Goal: Contribute content: Contribute content

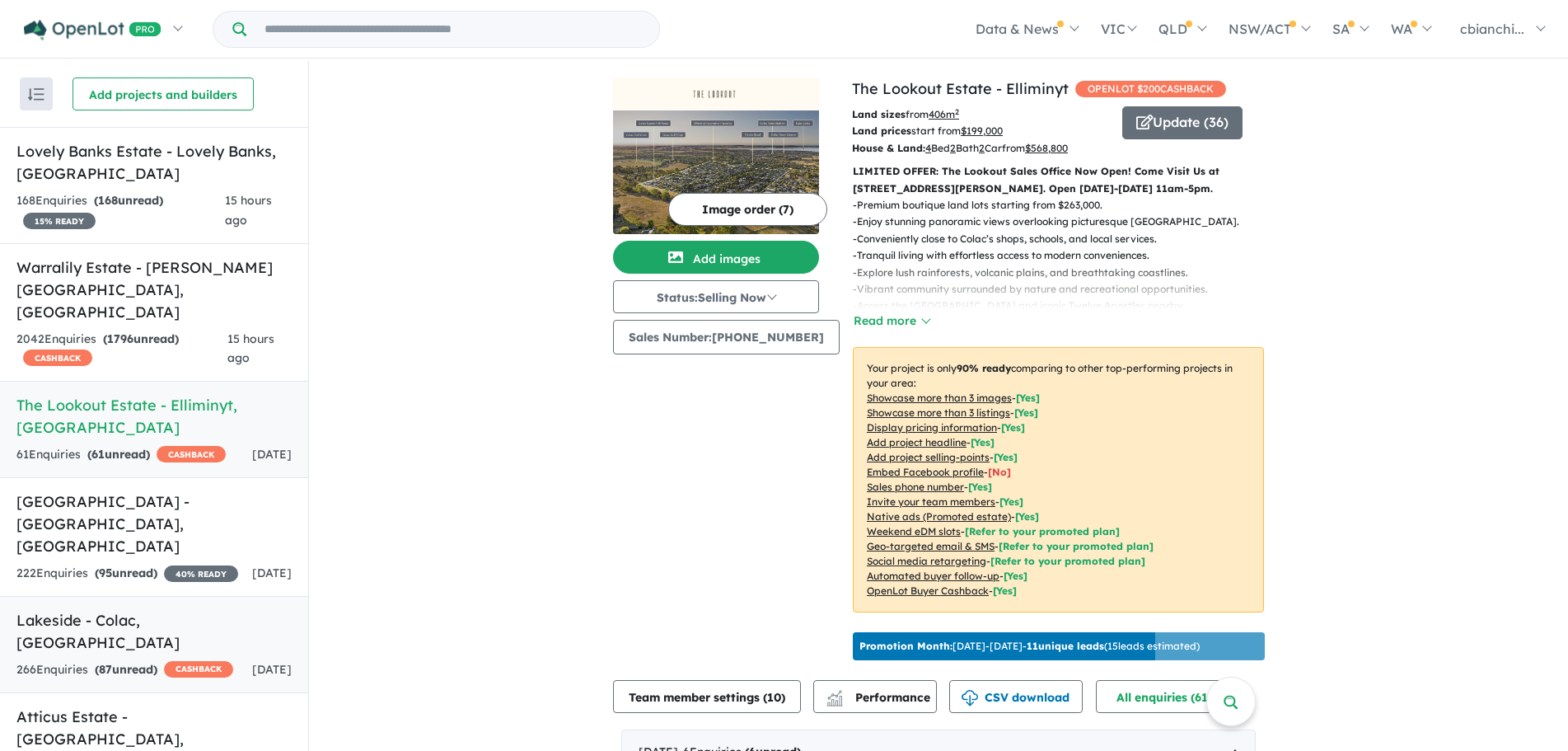
click at [154, 662] on strong "( 87 unread)" at bounding box center [126, 670] width 62 height 14
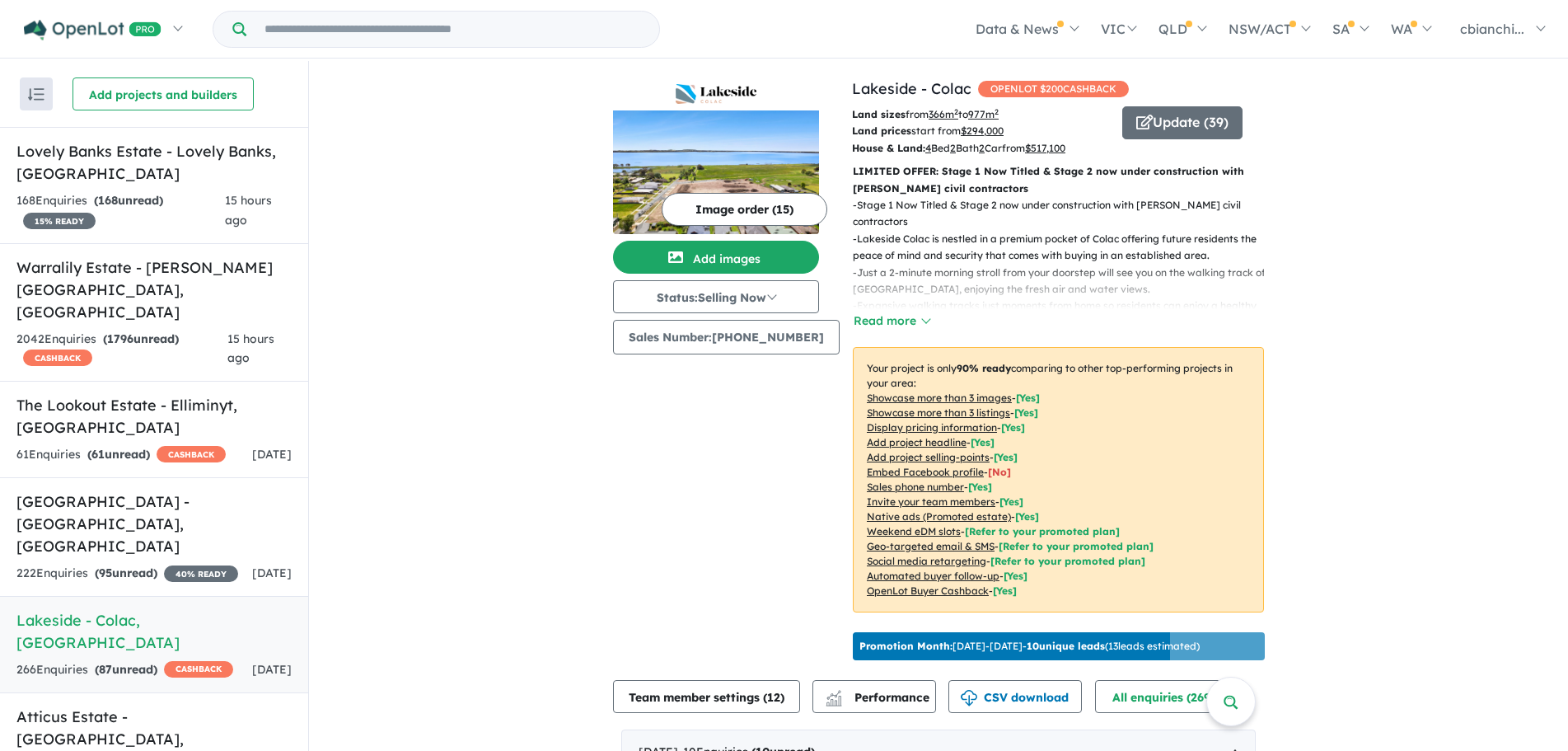
click at [740, 203] on button "Image order ( 15 )" at bounding box center [744, 209] width 165 height 33
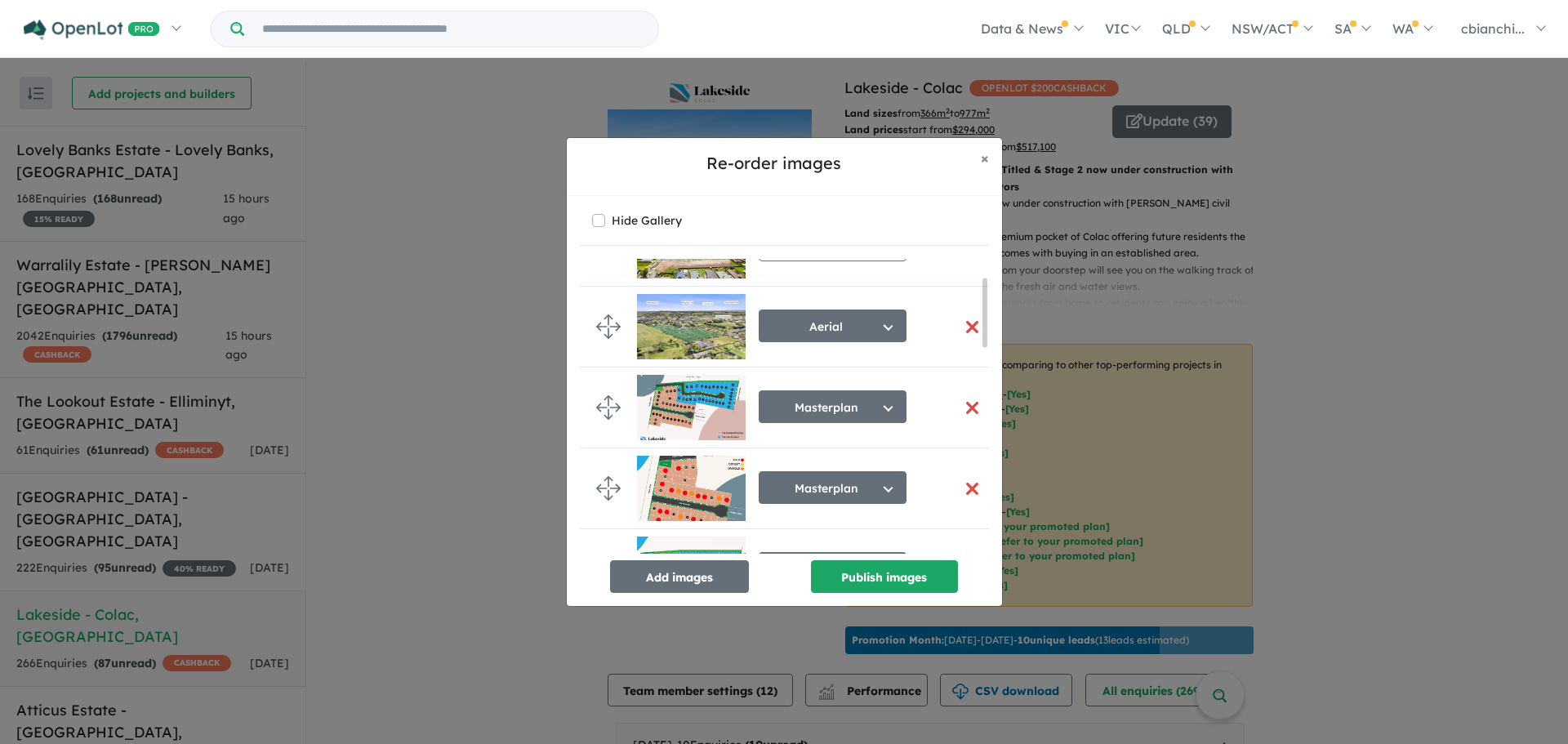
scroll to position [81, 0]
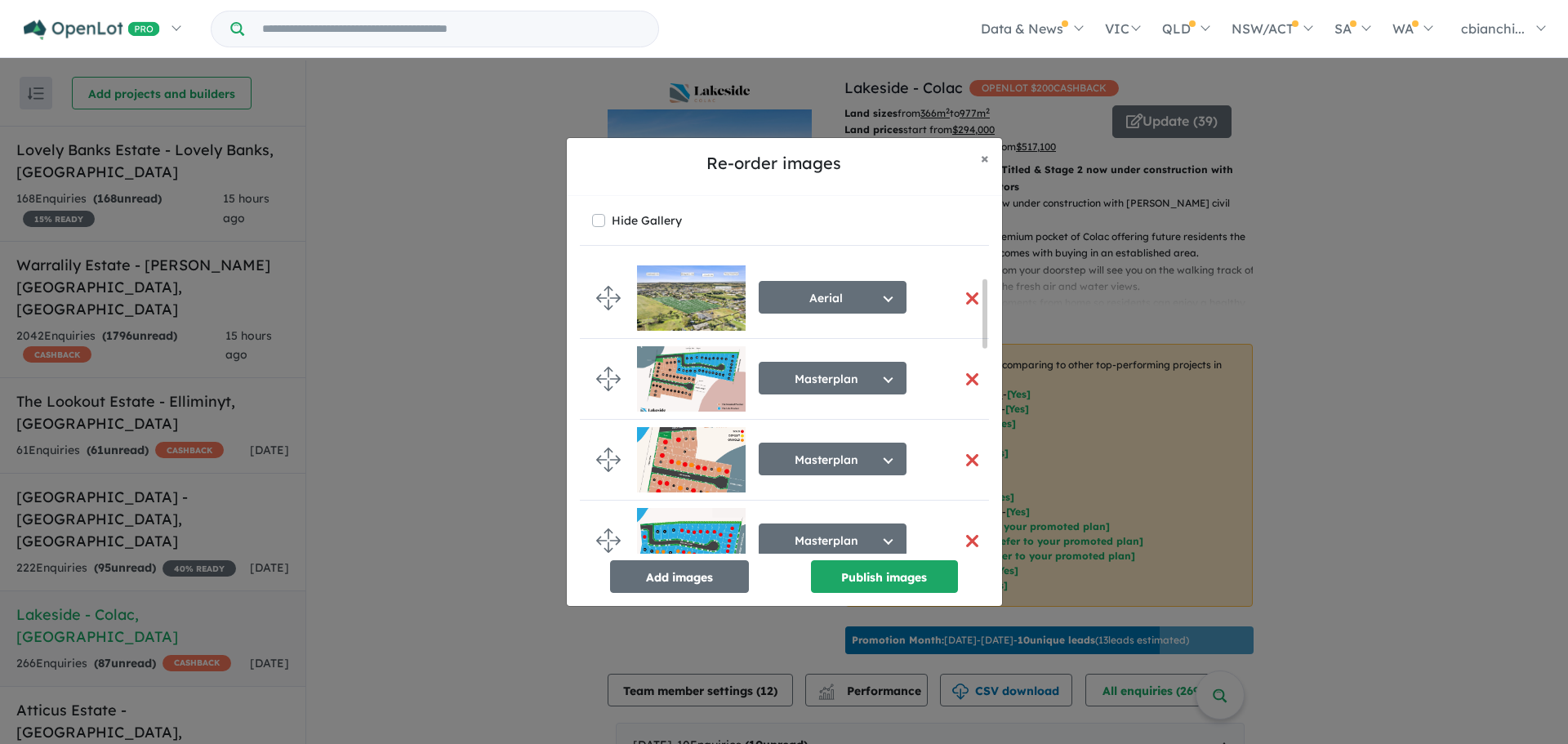
click at [666, 374] on img at bounding box center [691, 379] width 108 height 65
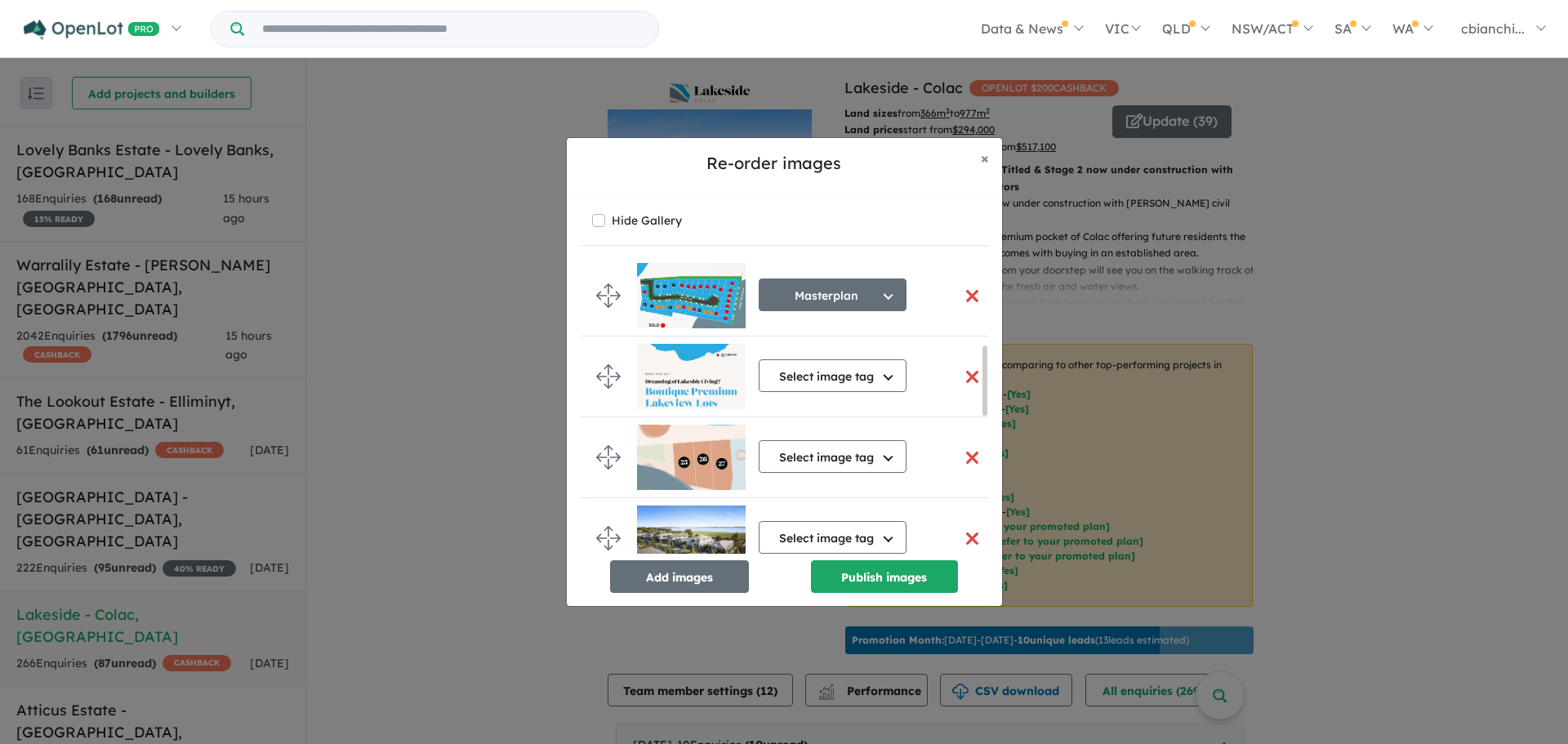
scroll to position [408, 0]
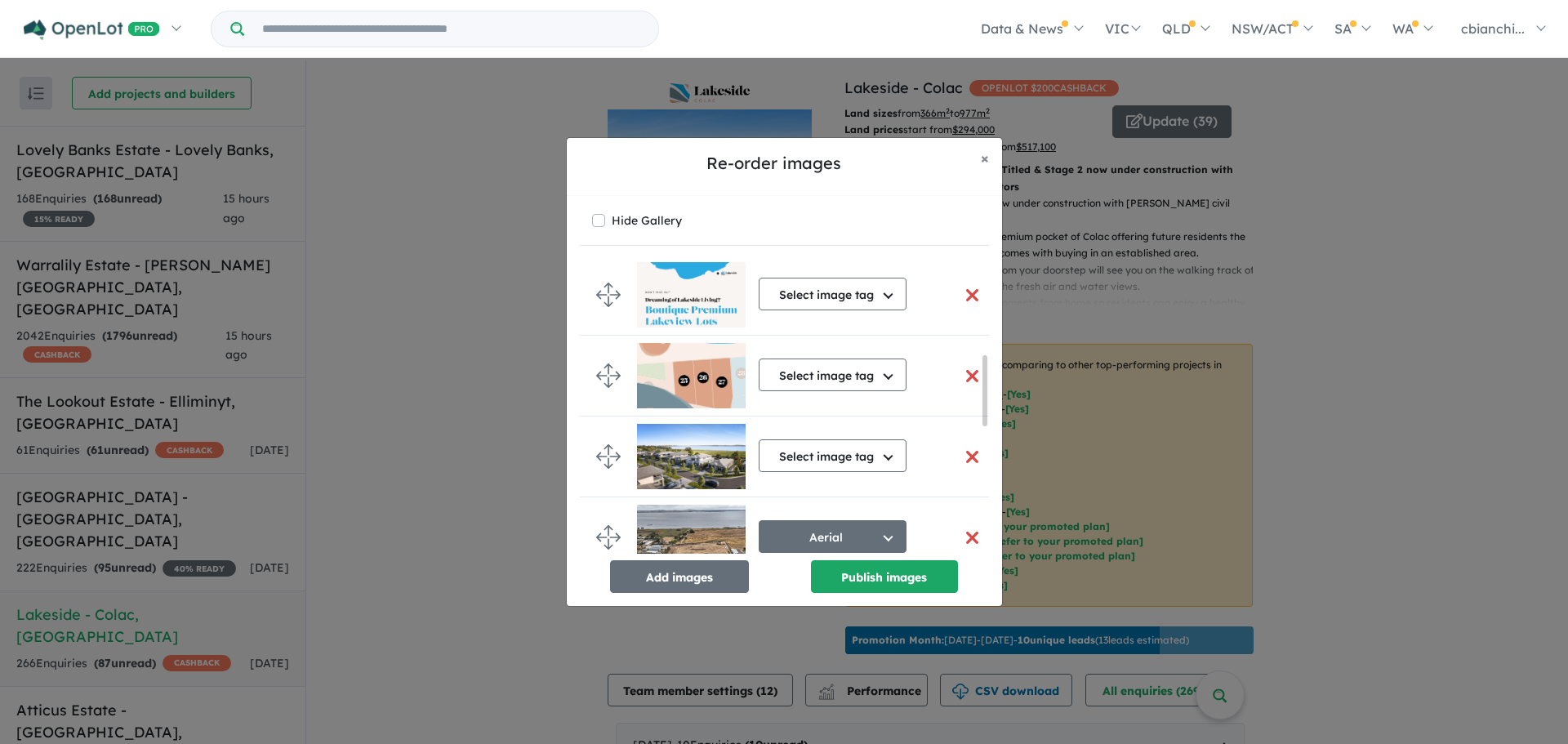
click at [960, 374] on button "button" at bounding box center [972, 376] width 34 height 35
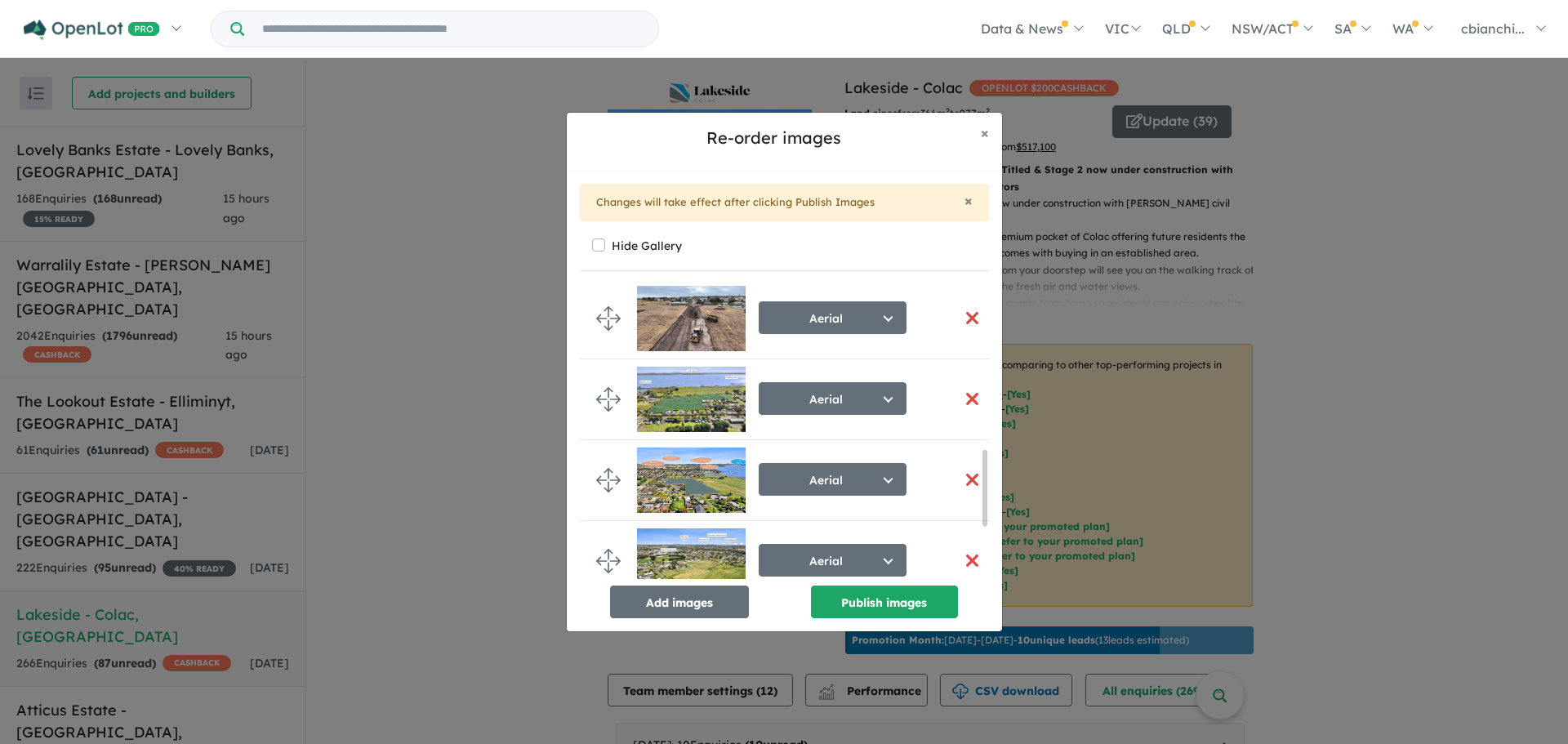
scroll to position [611, 0]
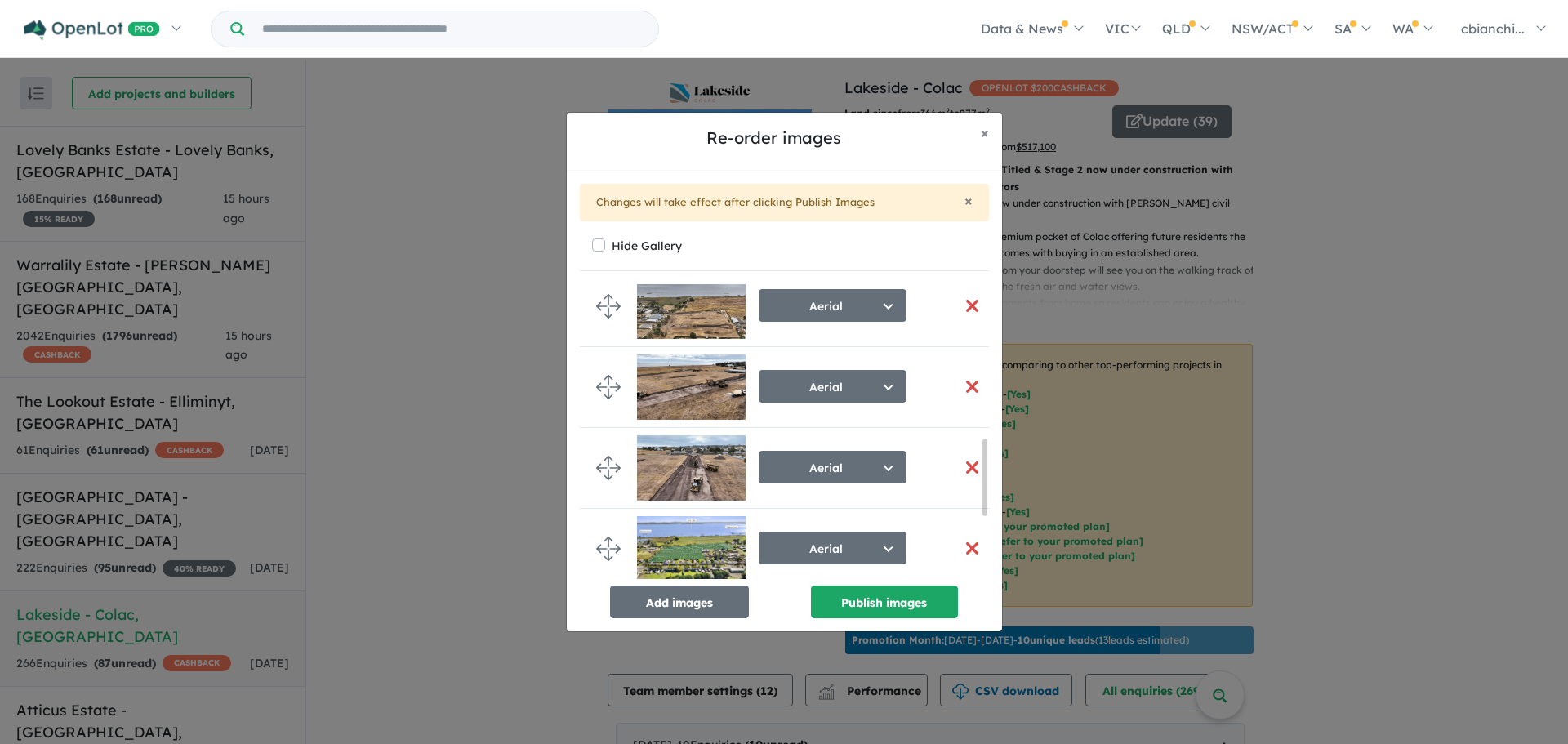
click at [963, 389] on button "button" at bounding box center [972, 386] width 34 height 35
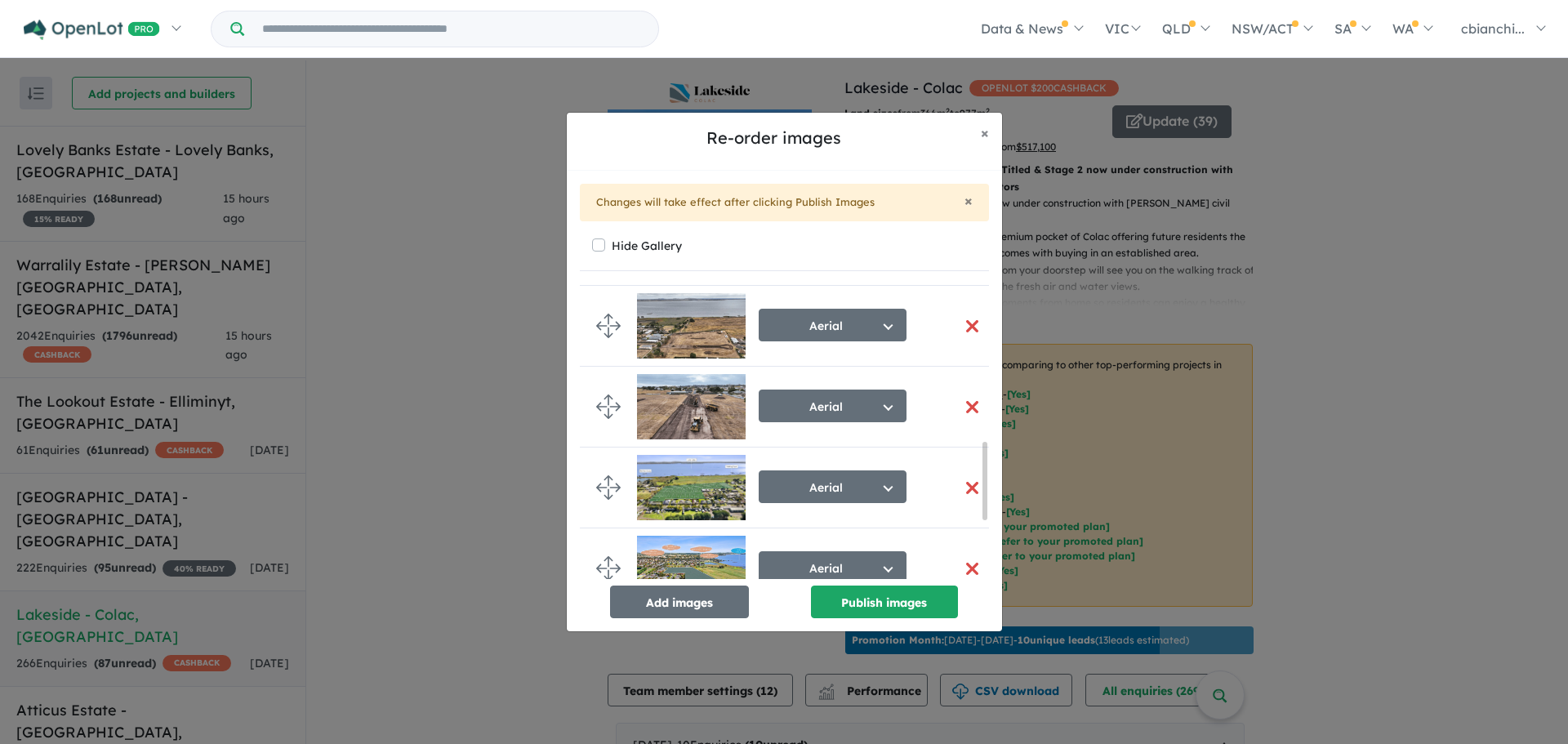
click at [963, 326] on button "button" at bounding box center [972, 326] width 34 height 35
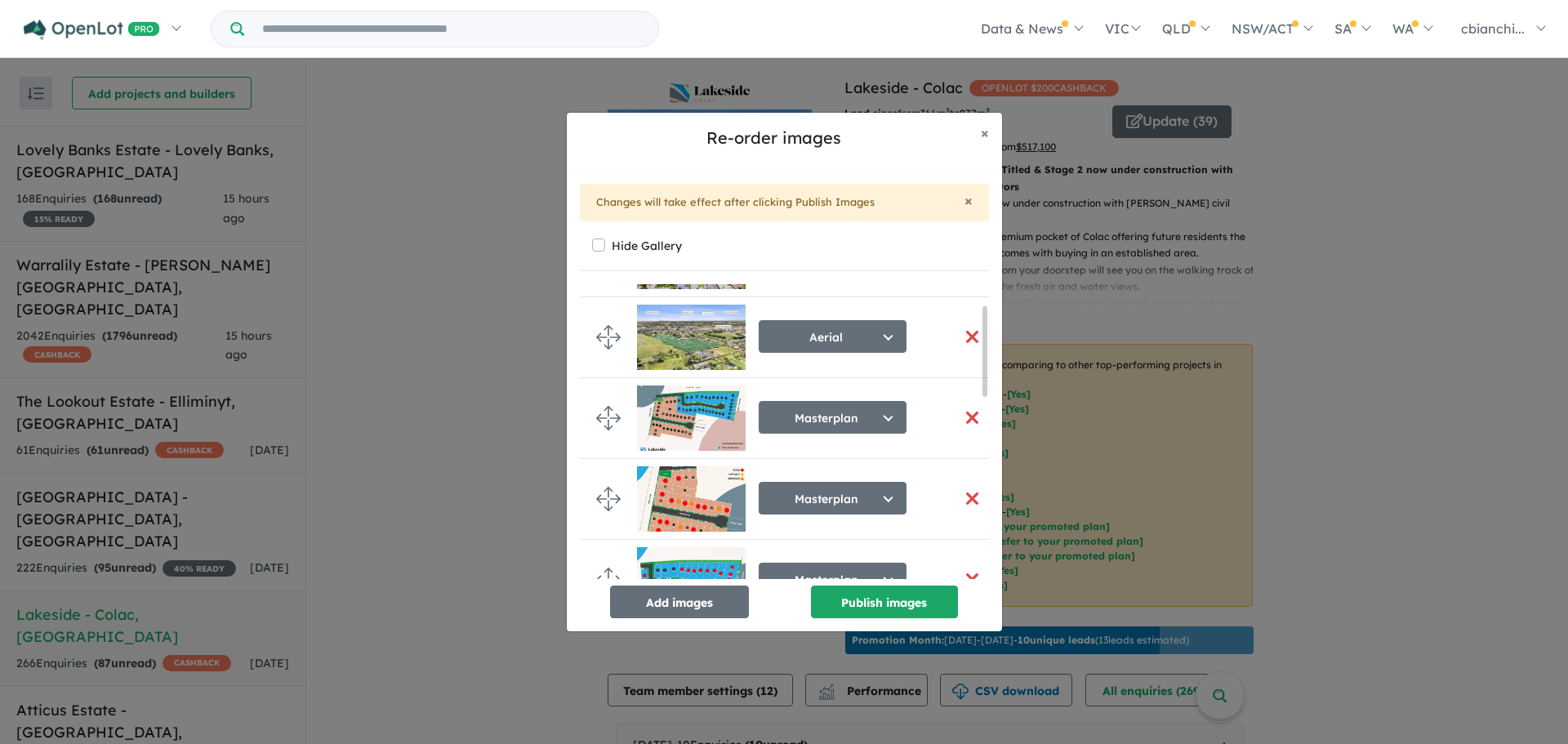
scroll to position [0, 0]
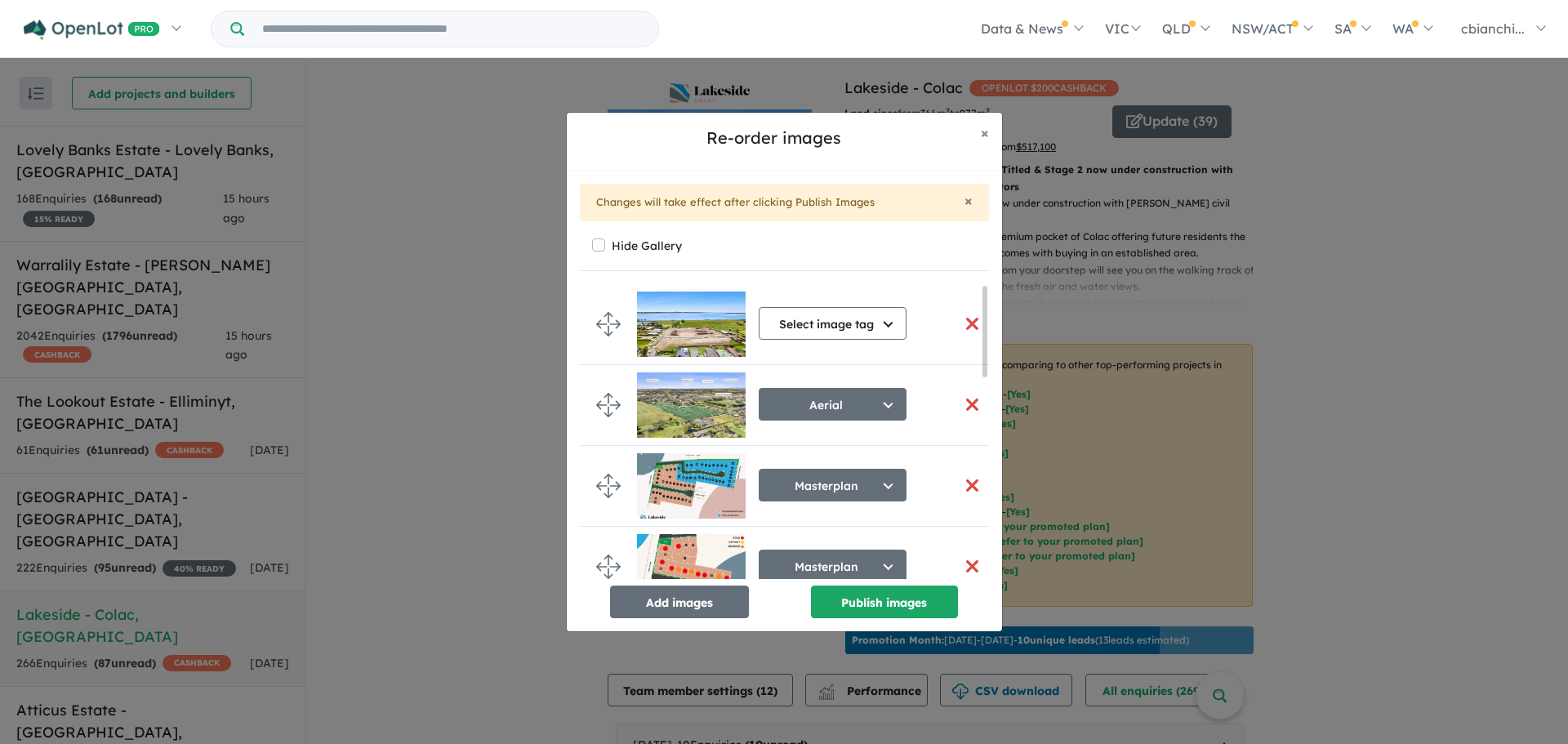
click at [964, 321] on button "button" at bounding box center [972, 323] width 34 height 35
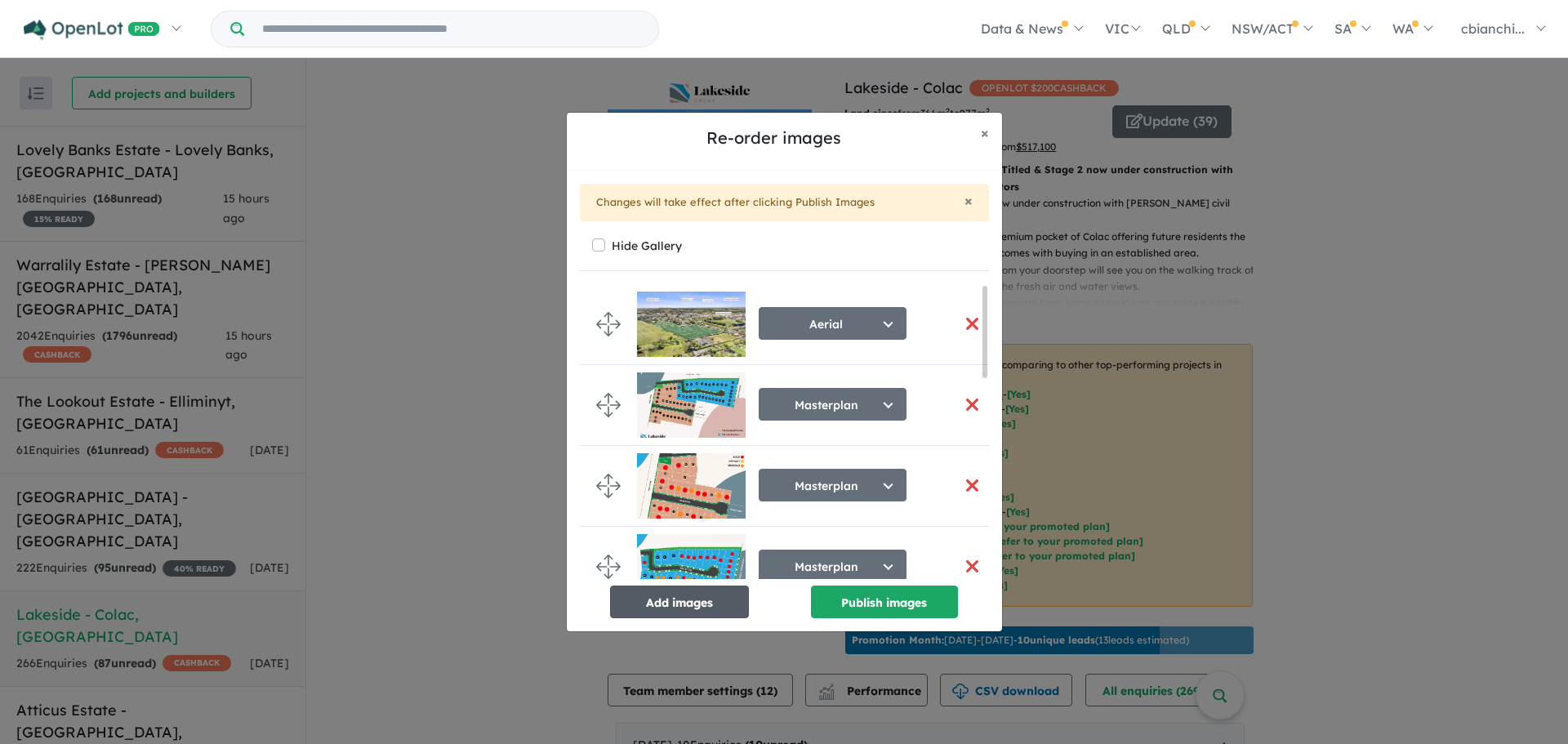
click at [668, 613] on button "Add images" at bounding box center [679, 602] width 139 height 32
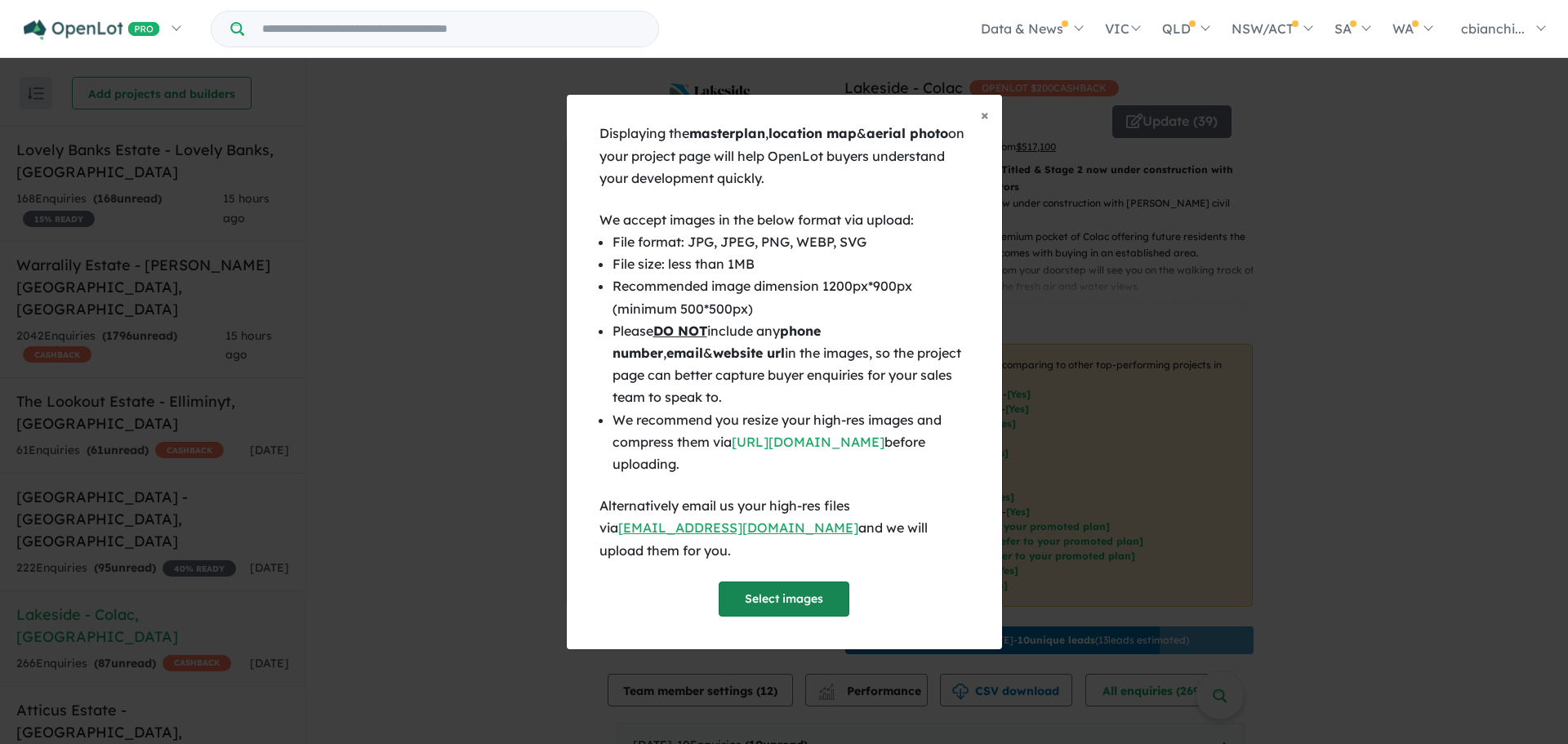
click at [784, 582] on button "Select images" at bounding box center [784, 599] width 131 height 35
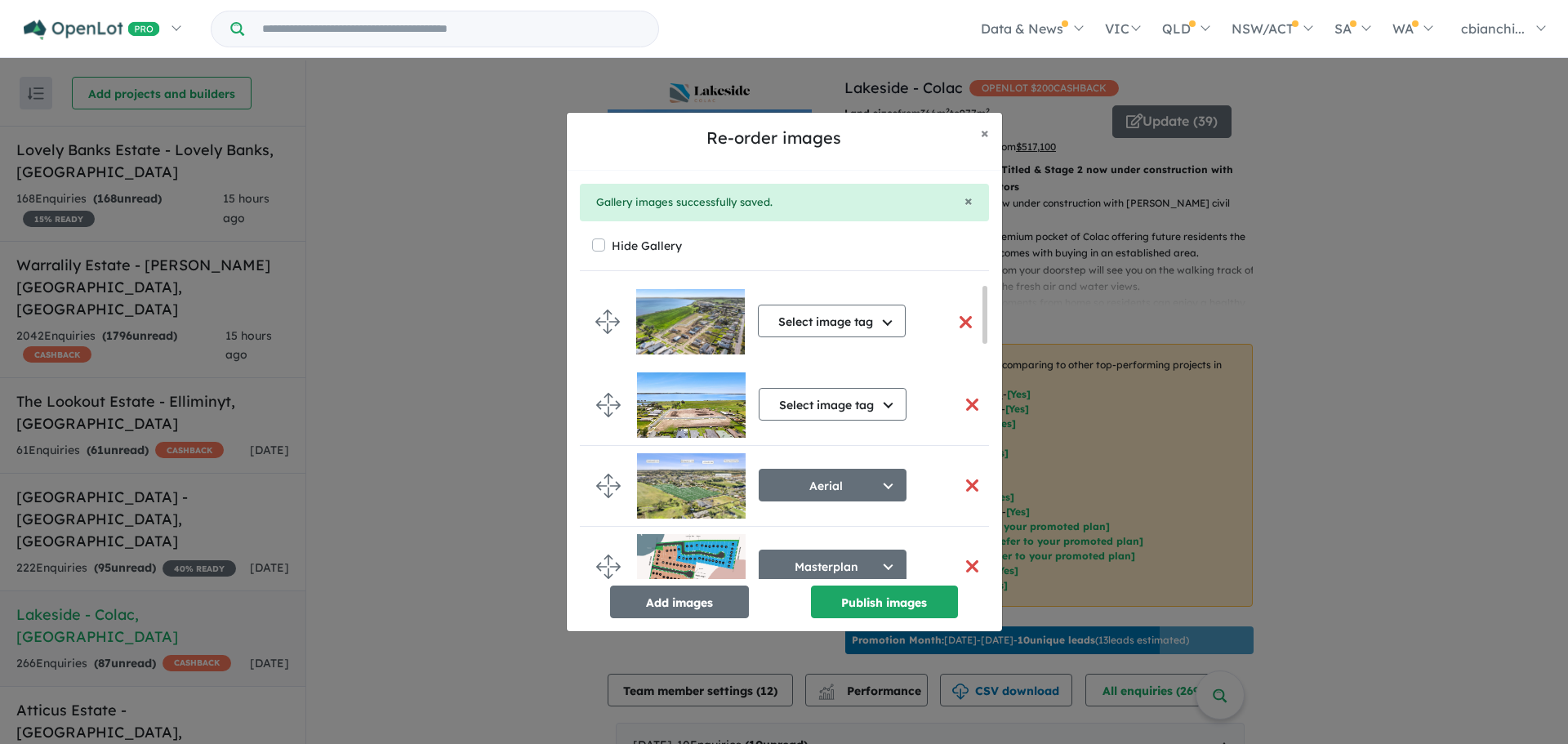
drag, startPoint x: 612, startPoint y: 466, endPoint x: 611, endPoint y: 322, distance: 144.0
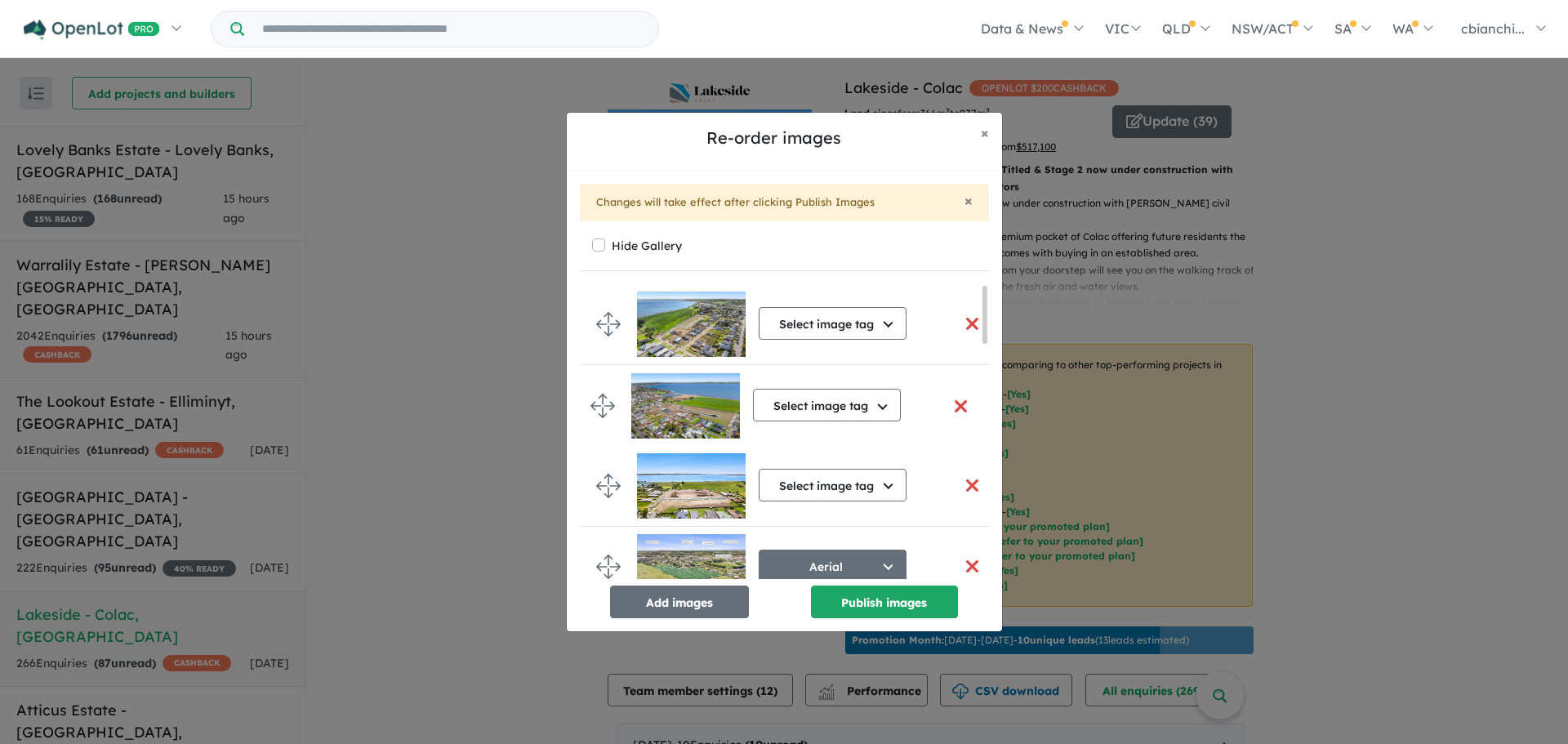
drag, startPoint x: 609, startPoint y: 548, endPoint x: 602, endPoint y: 407, distance: 141.2
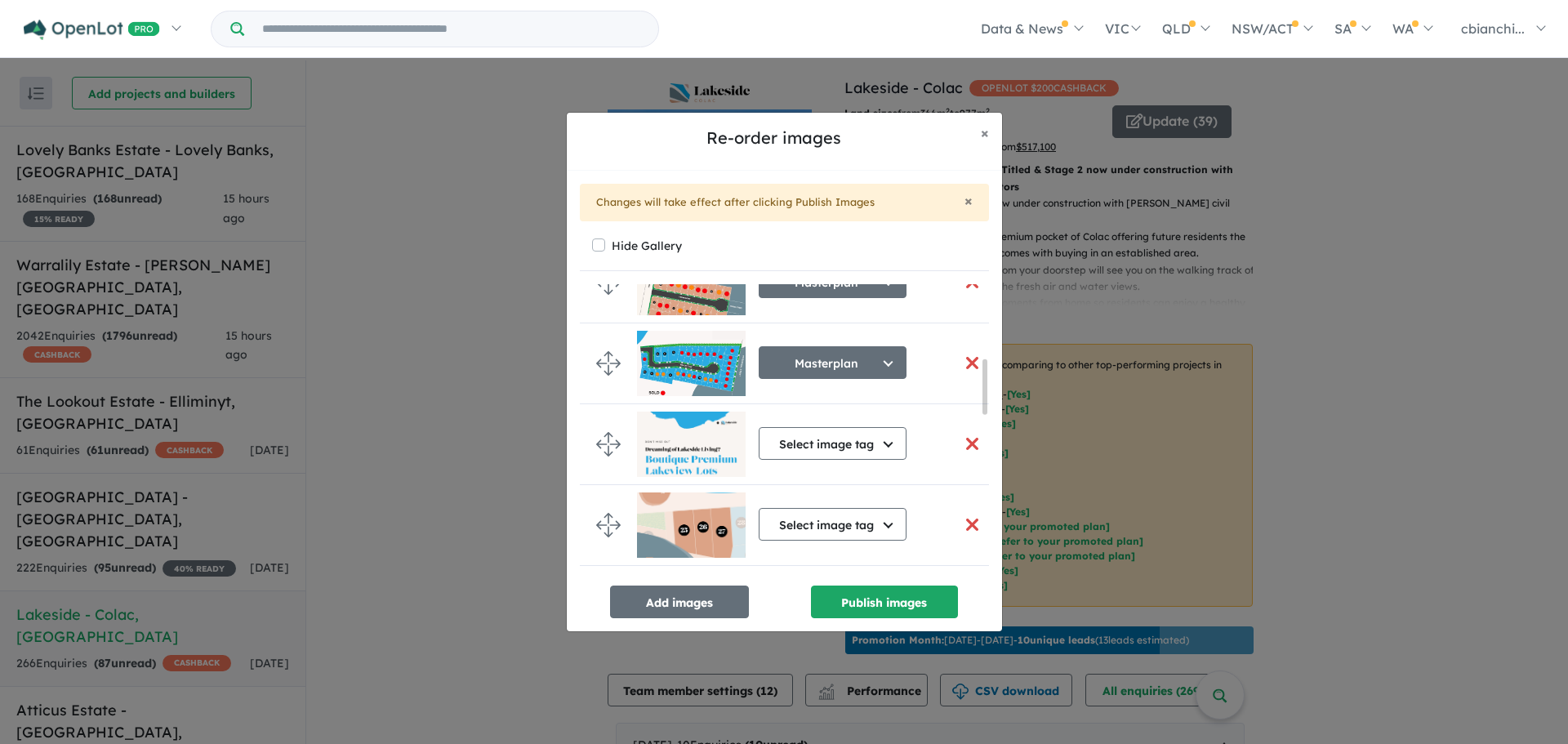
scroll to position [490, 0]
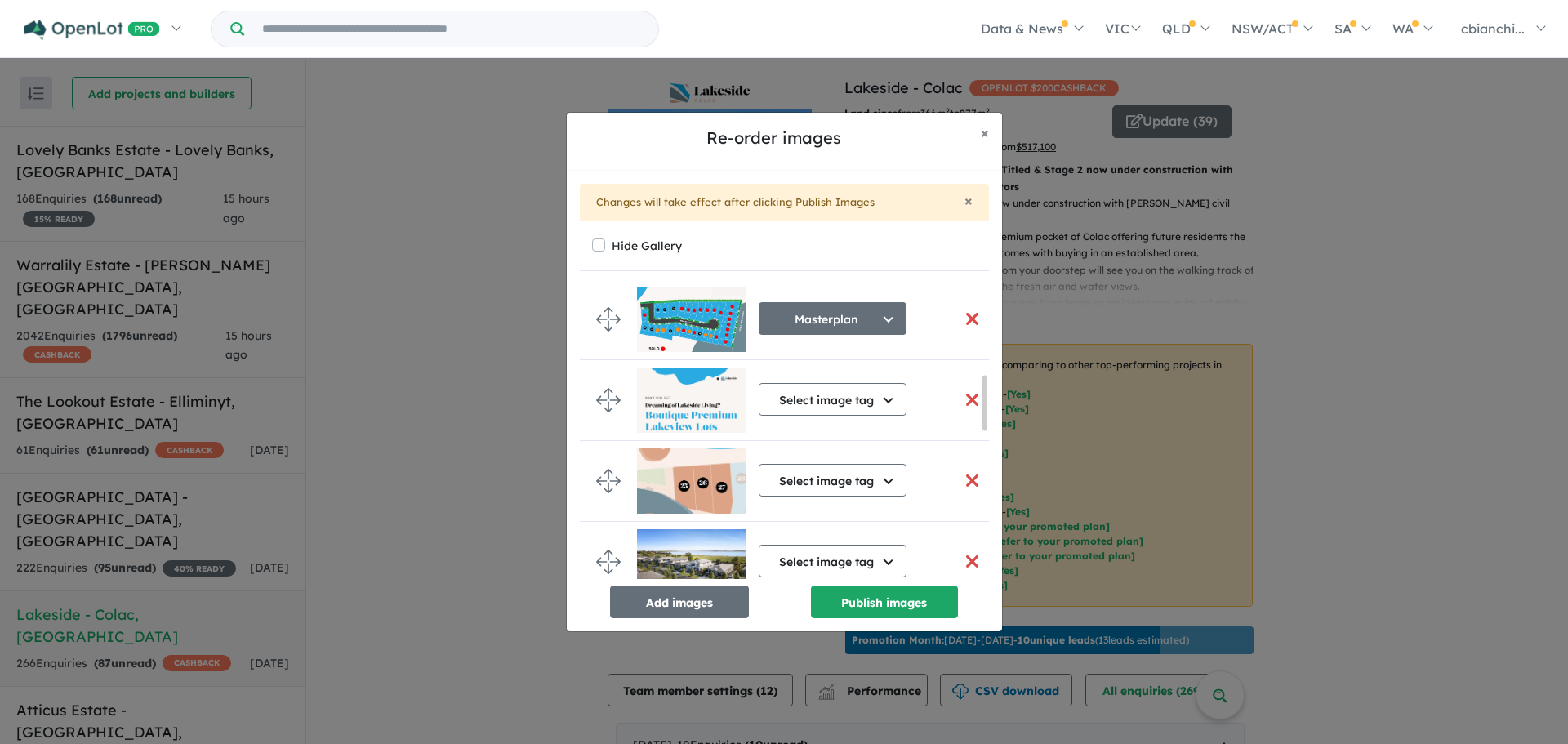
click at [967, 481] on button "button" at bounding box center [972, 480] width 34 height 35
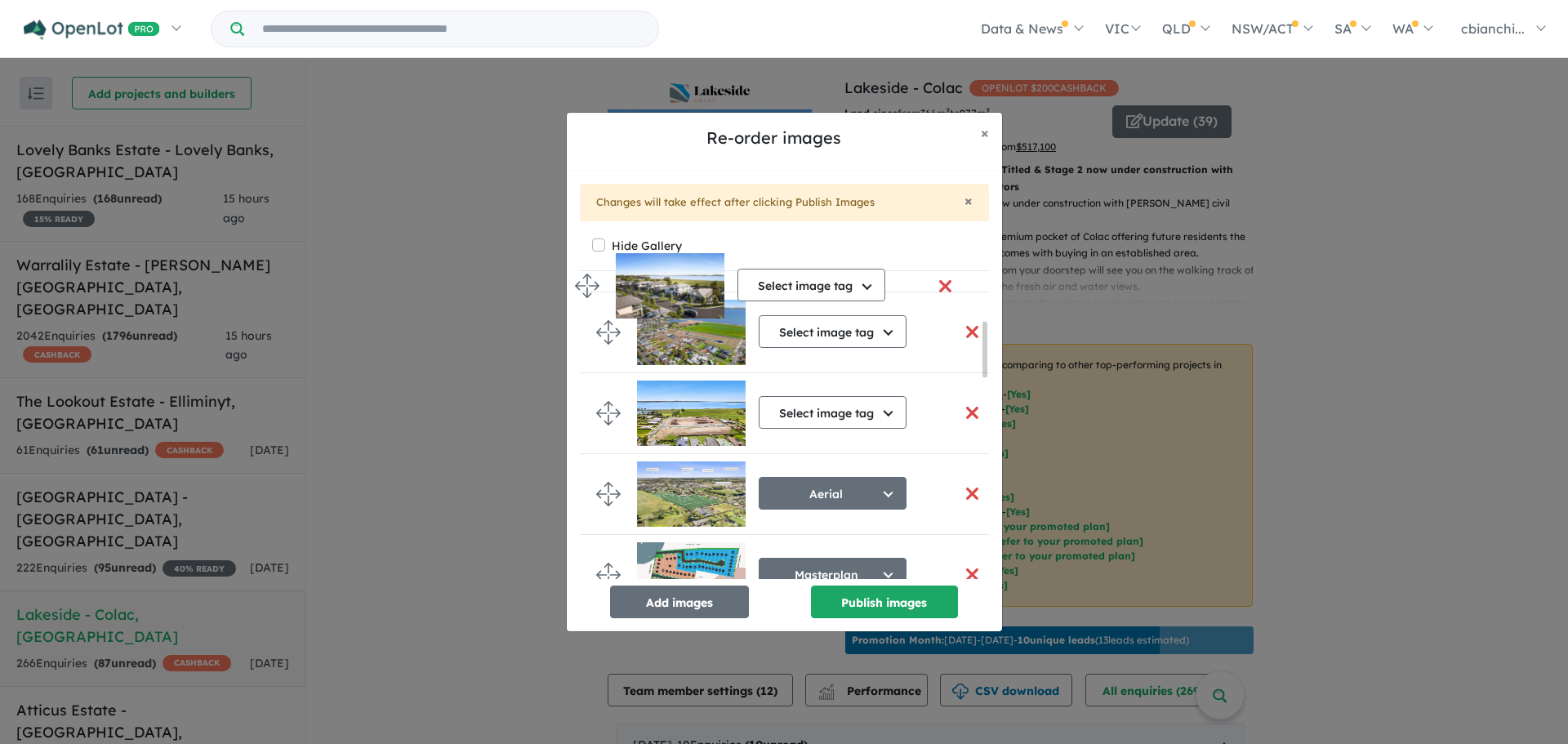
scroll to position [133, 0]
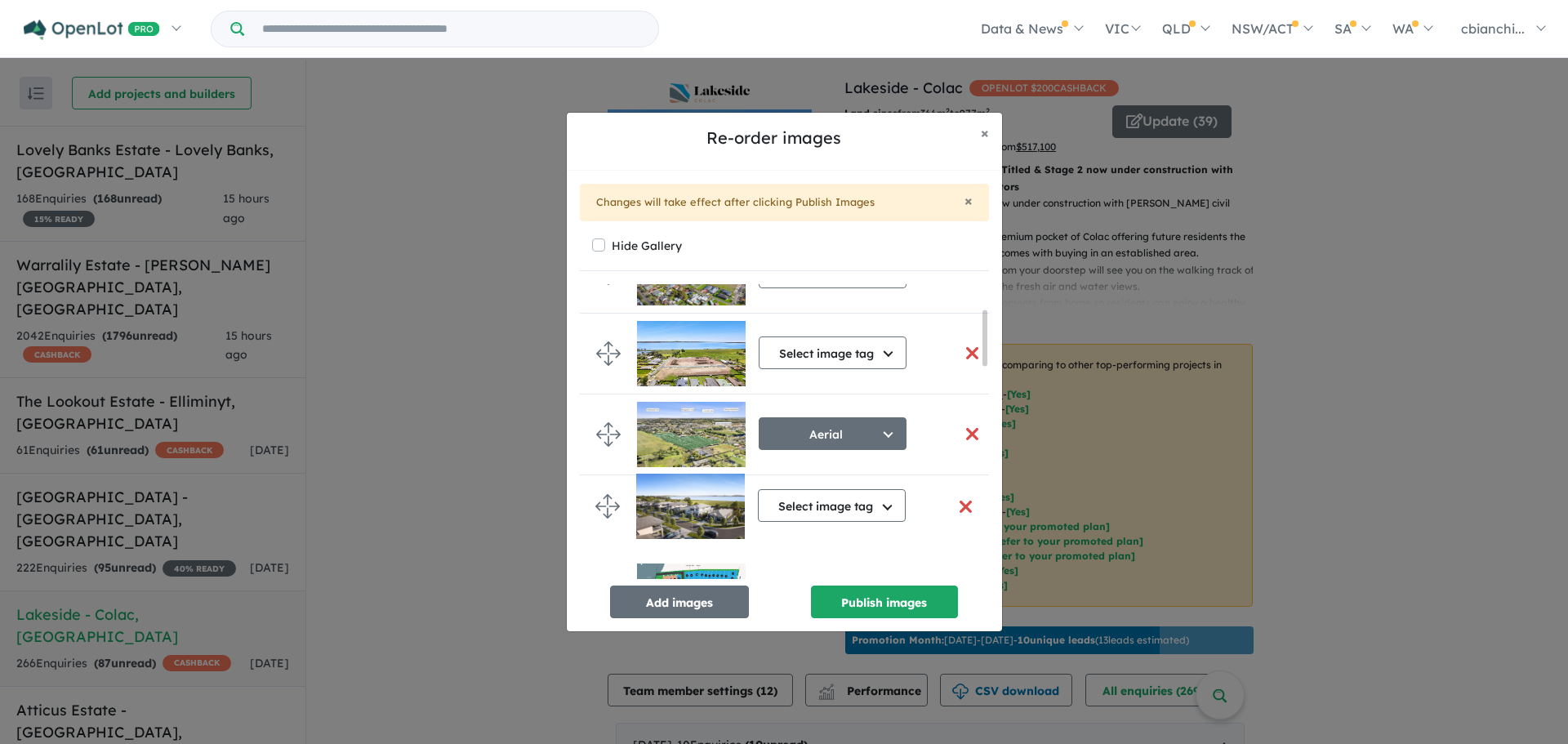
drag, startPoint x: 612, startPoint y: 480, endPoint x: 611, endPoint y: 507, distance: 27.0
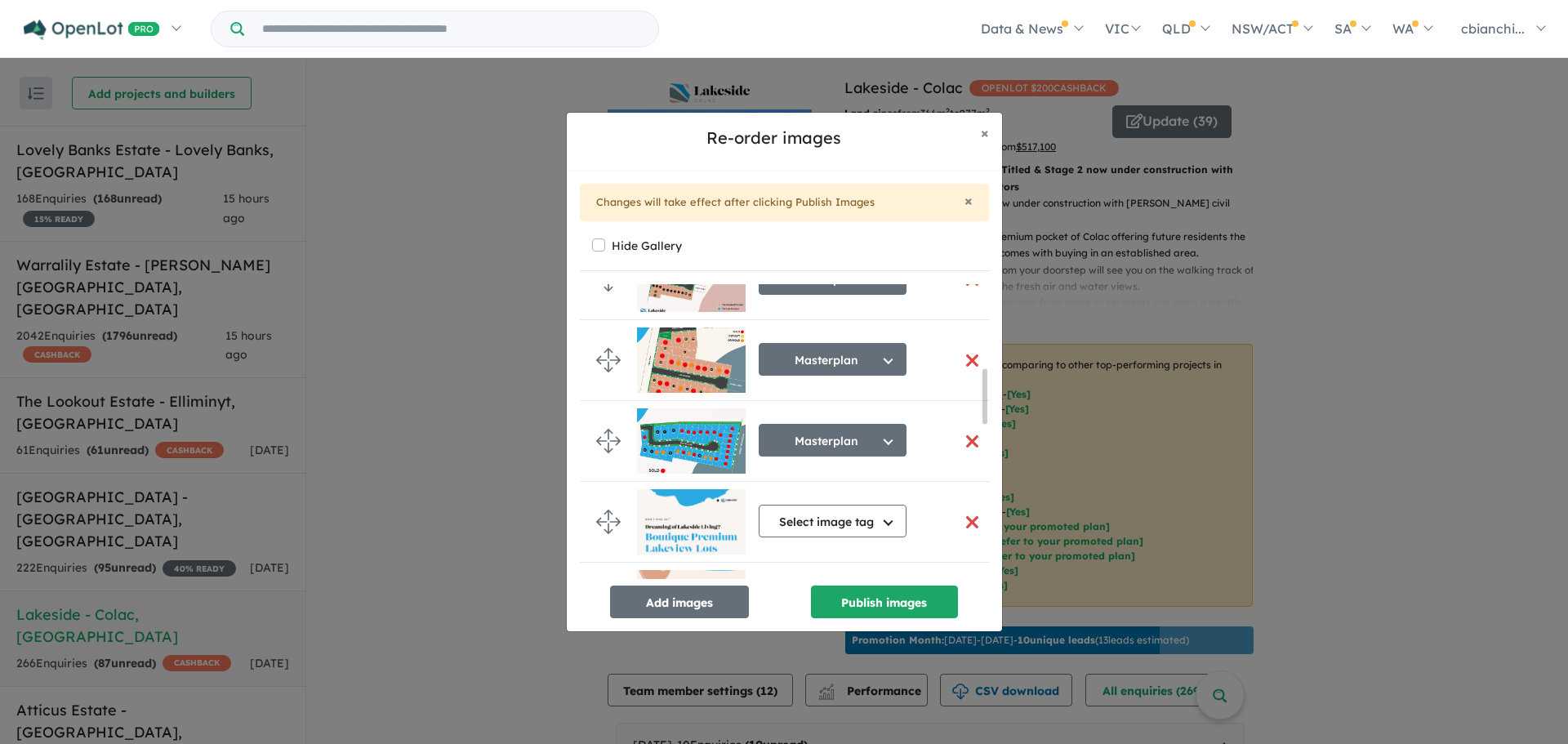
scroll to position [537, 0]
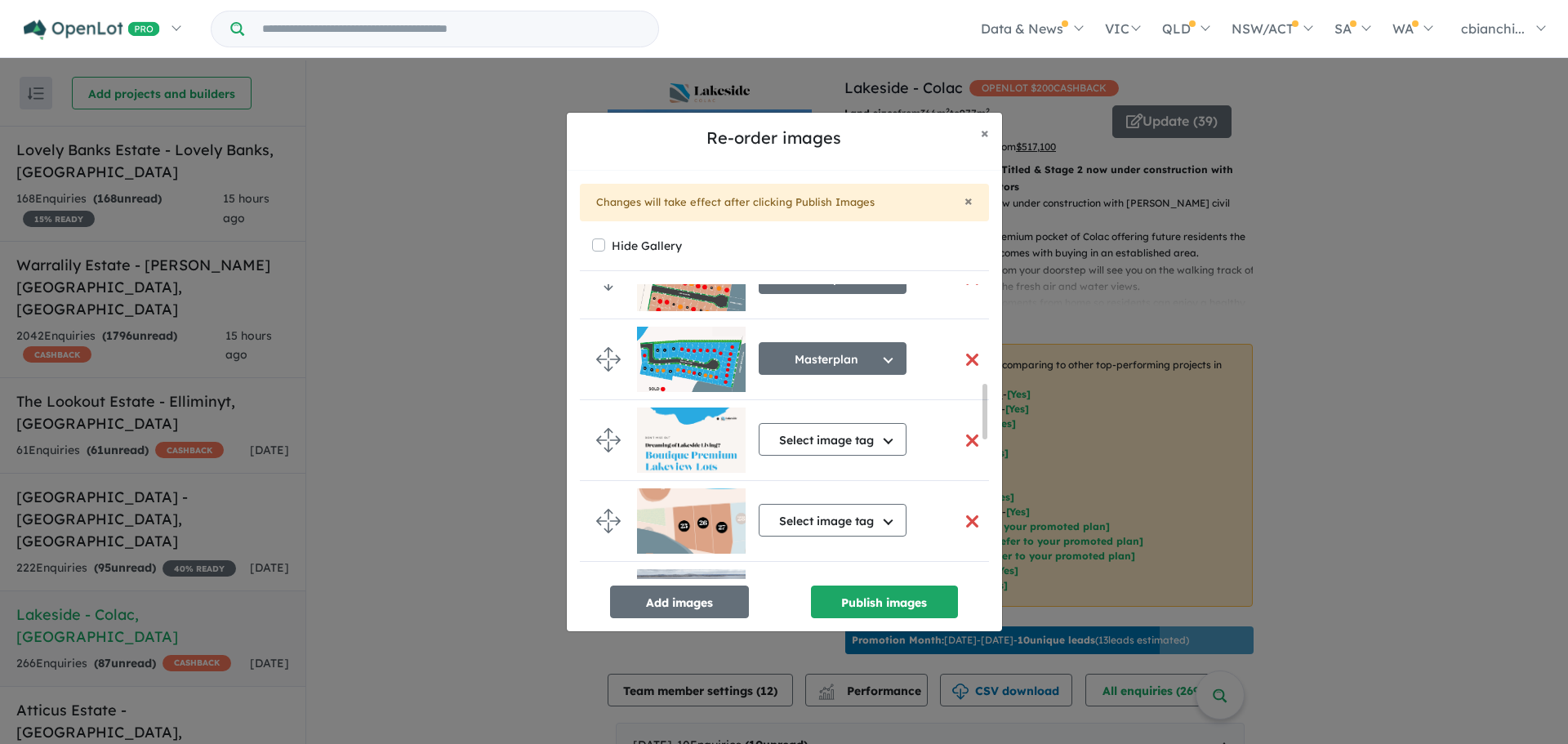
click at [967, 519] on button "button" at bounding box center [972, 521] width 34 height 35
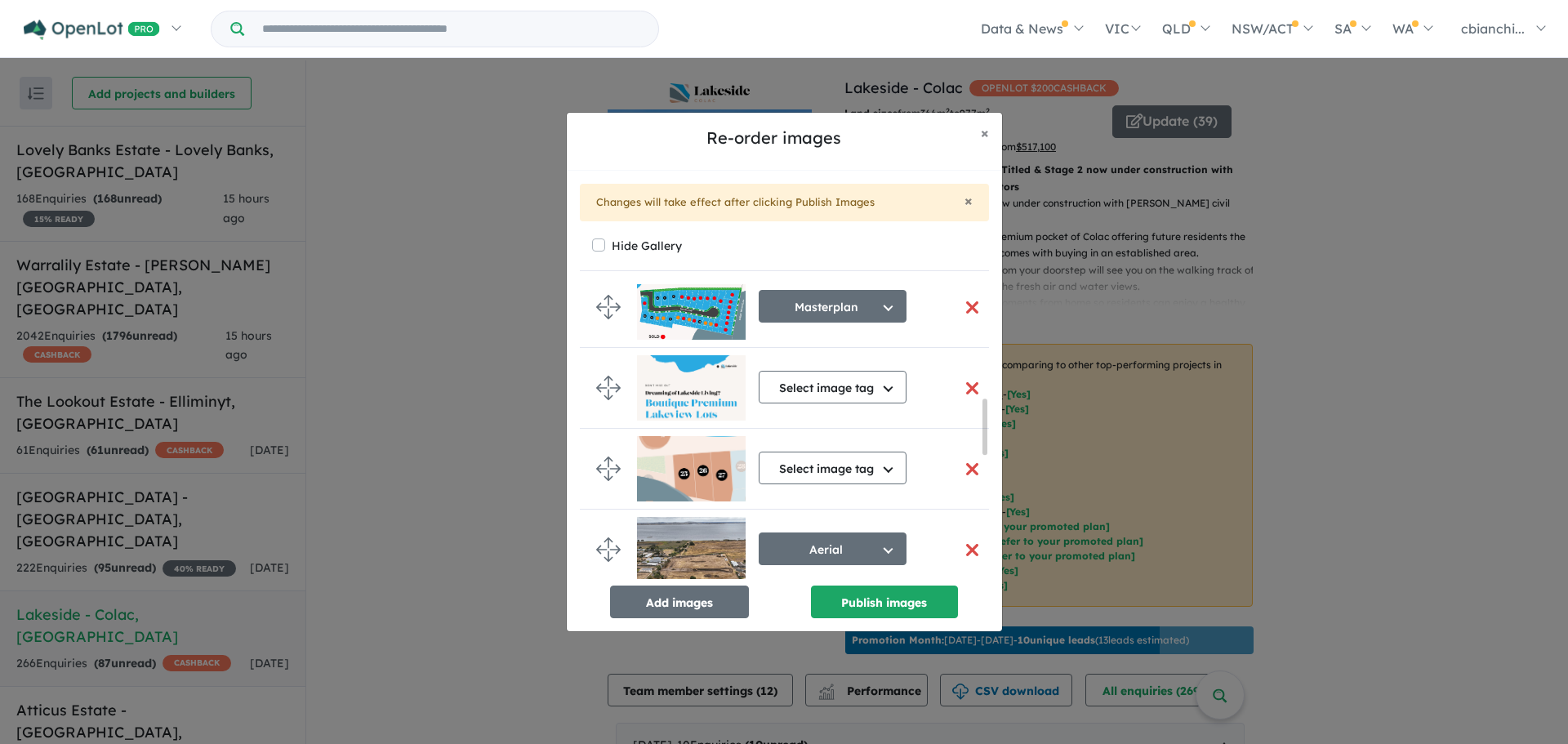
scroll to position [620, 0]
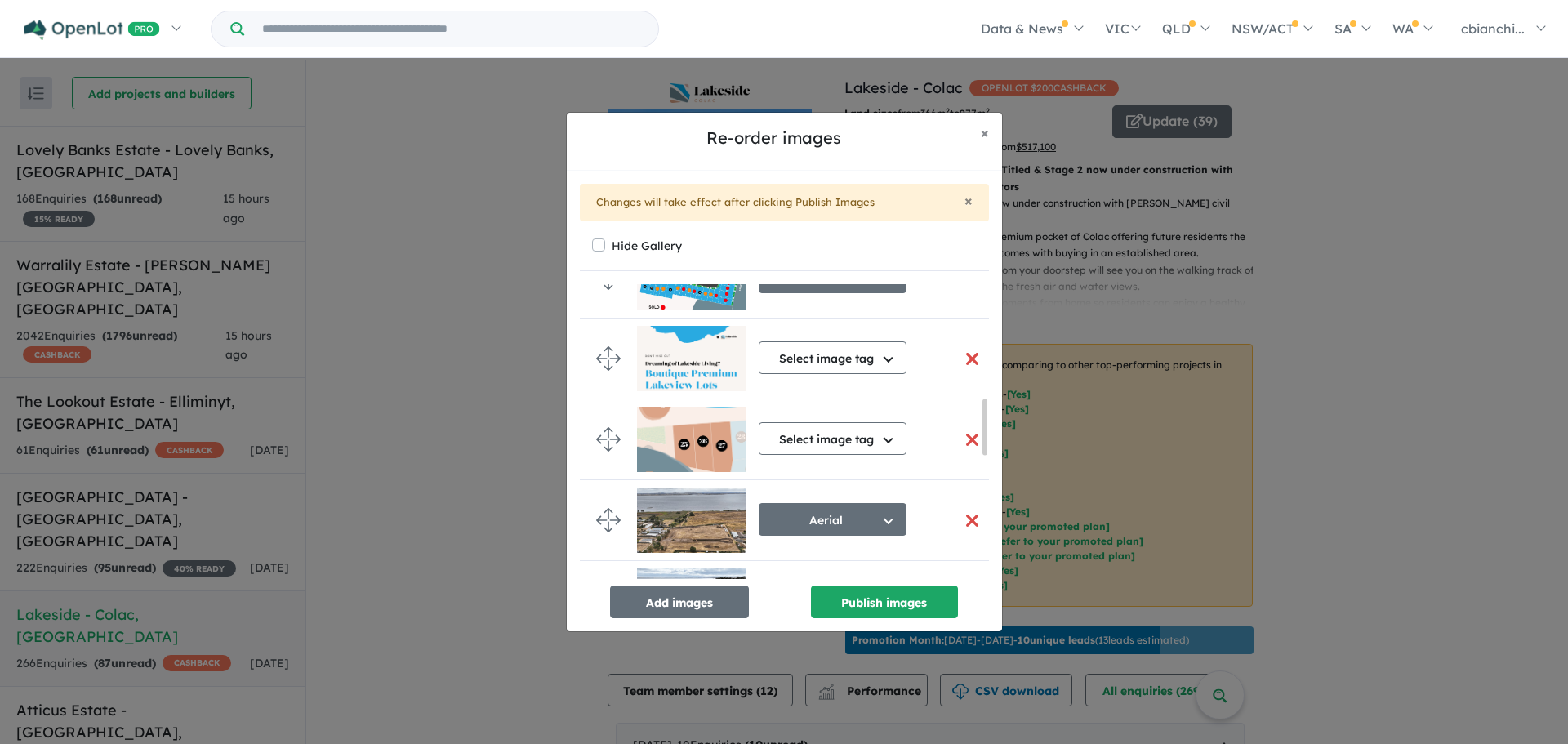
click at [973, 517] on button "button" at bounding box center [972, 520] width 34 height 35
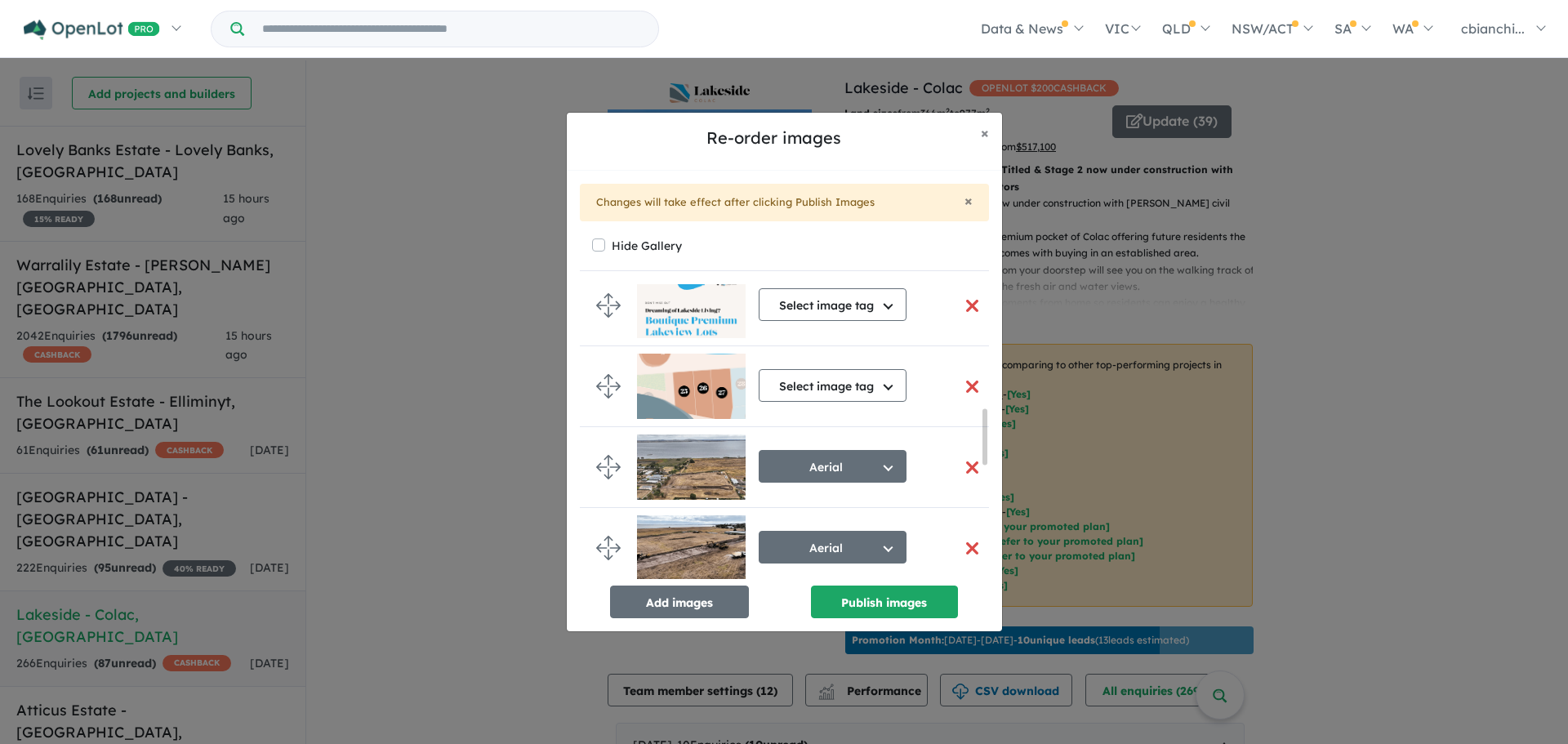
scroll to position [686, 0]
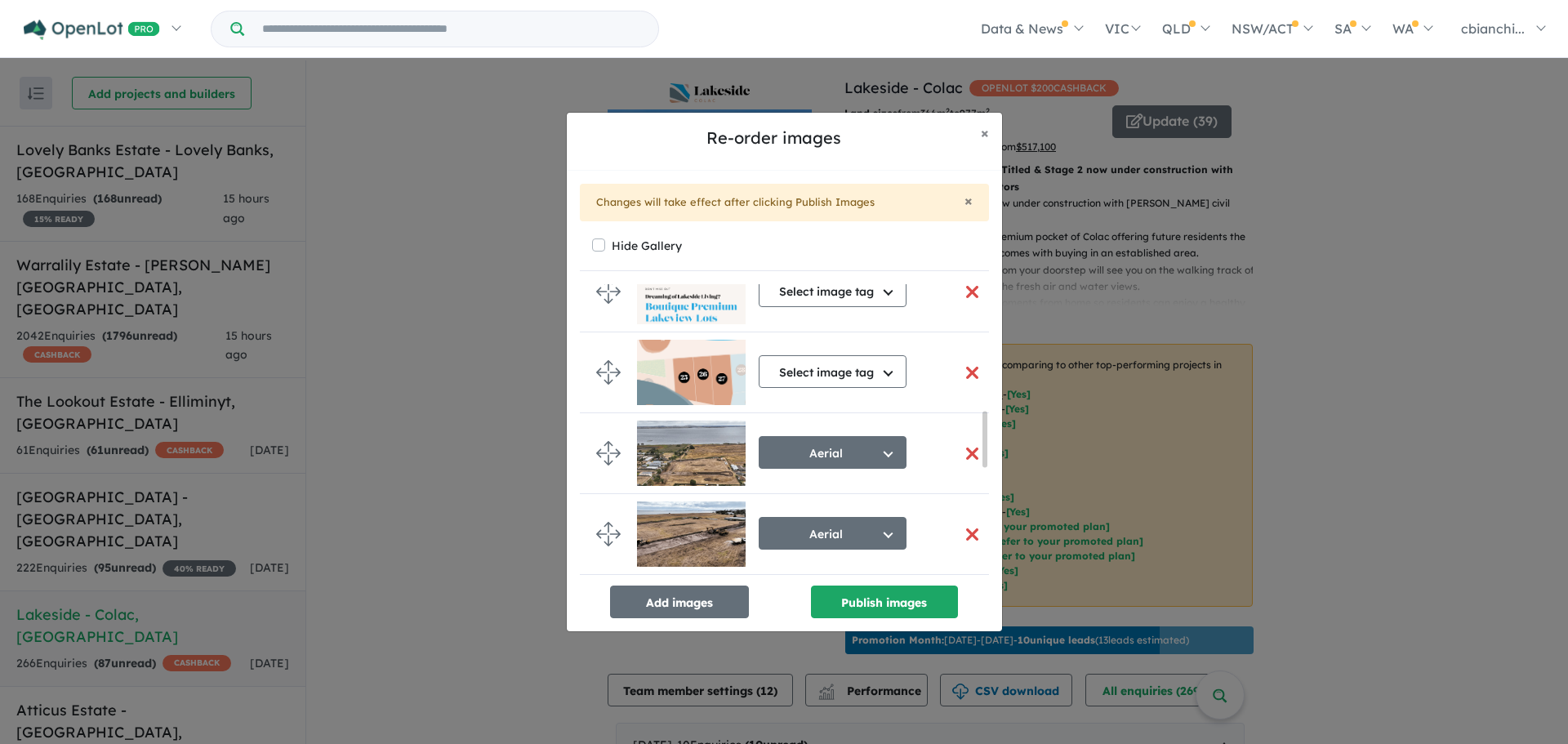
drag, startPoint x: 983, startPoint y: 450, endPoint x: 983, endPoint y: 462, distance: 12.0
click at [983, 462] on div at bounding box center [984, 439] width 4 height 56
click at [964, 453] on button "button" at bounding box center [972, 453] width 34 height 35
click at [959, 364] on button "button" at bounding box center [972, 372] width 34 height 35
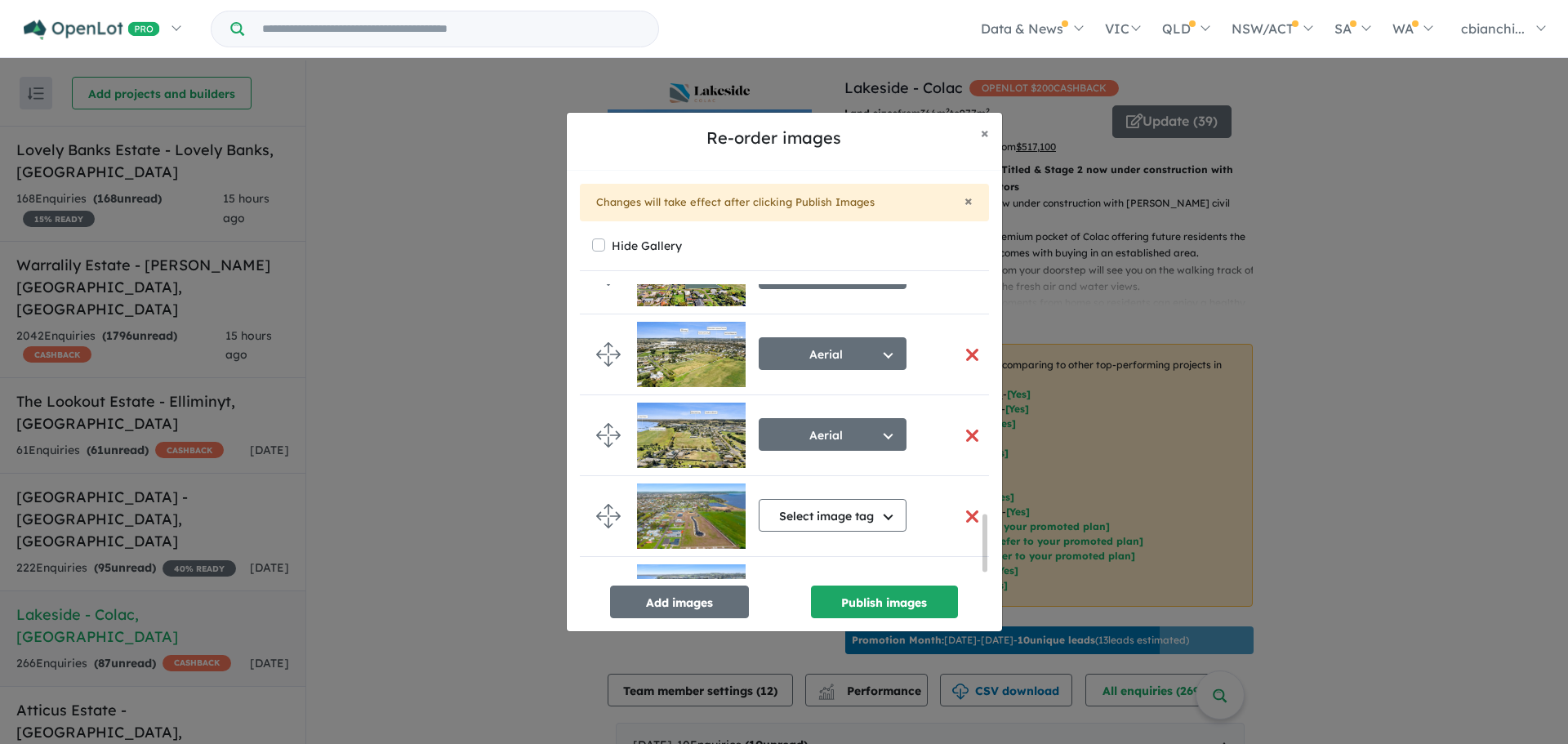
scroll to position [1240, 0]
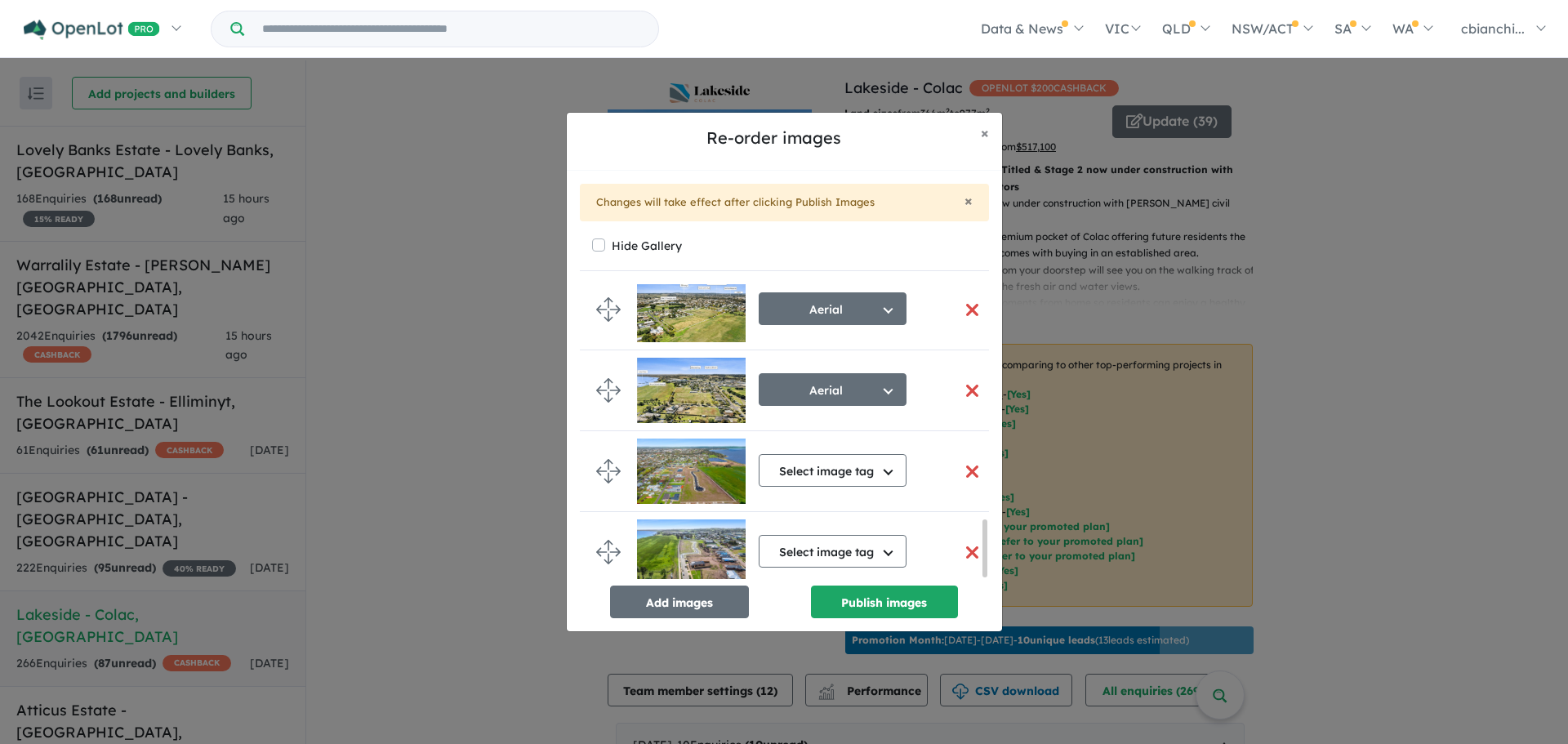
drag, startPoint x: 984, startPoint y: 433, endPoint x: 984, endPoint y: 569, distance: 136.0
click at [984, 569] on div at bounding box center [984, 548] width 4 height 58
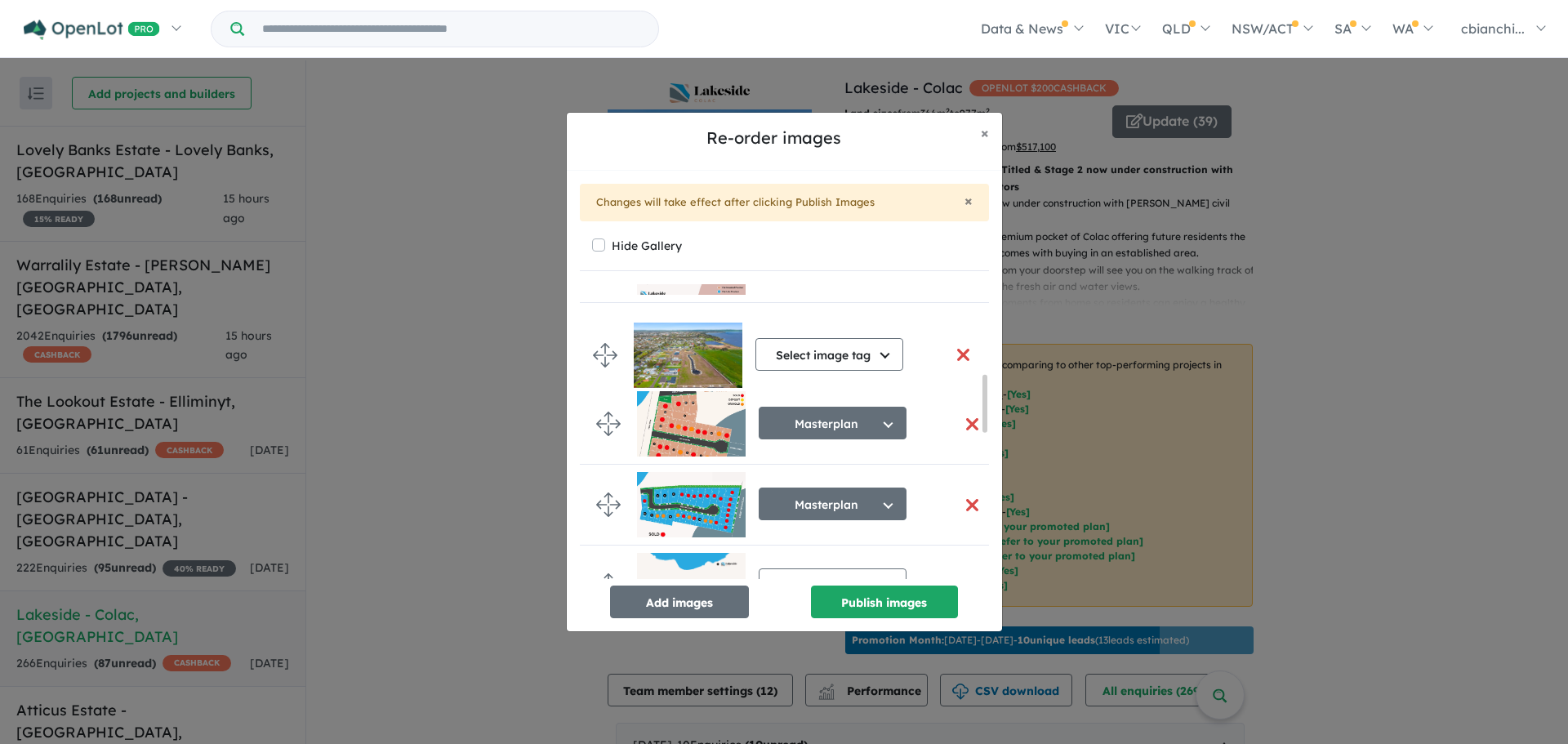
scroll to position [471, 0]
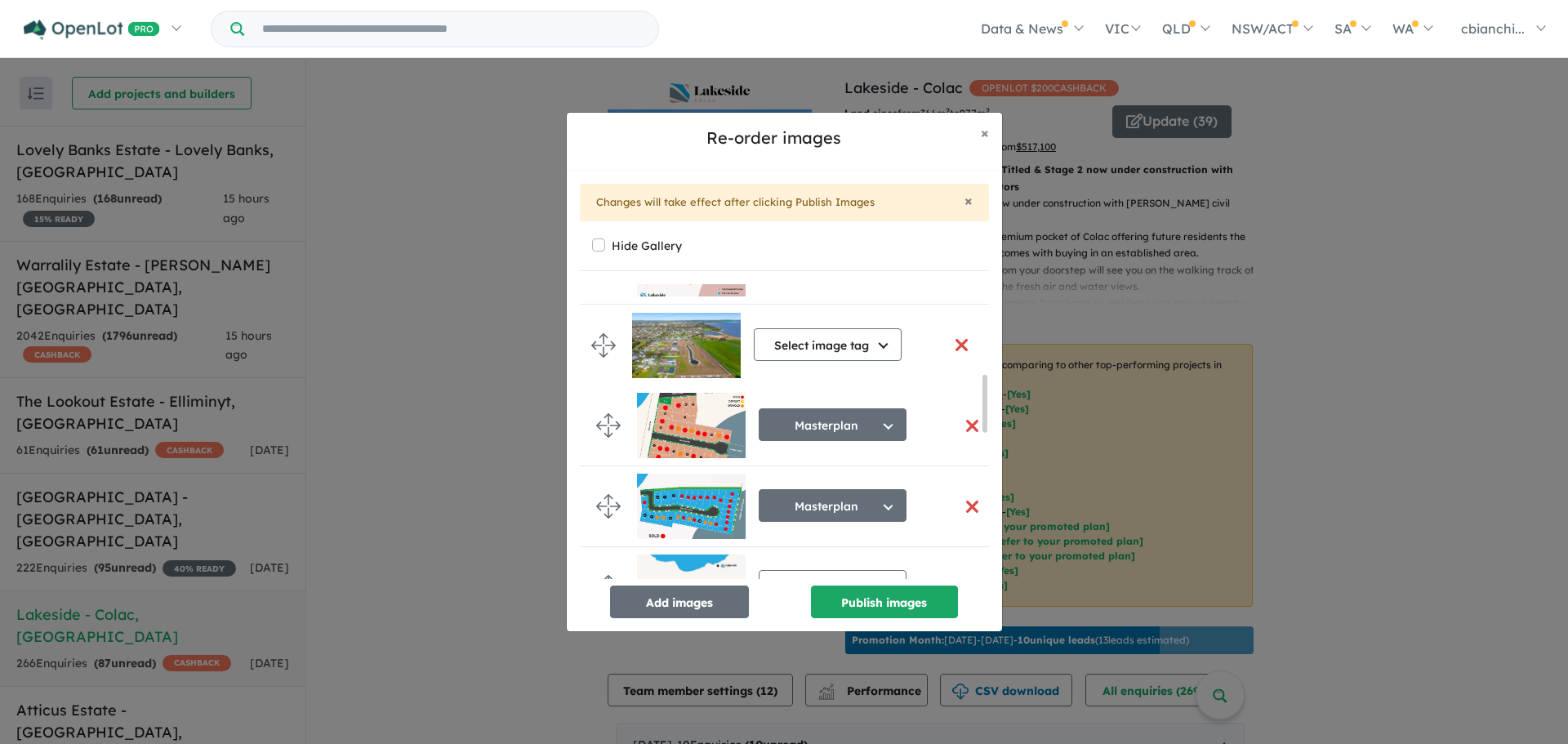
drag, startPoint x: 609, startPoint y: 466, endPoint x: 607, endPoint y: 342, distance: 124.0
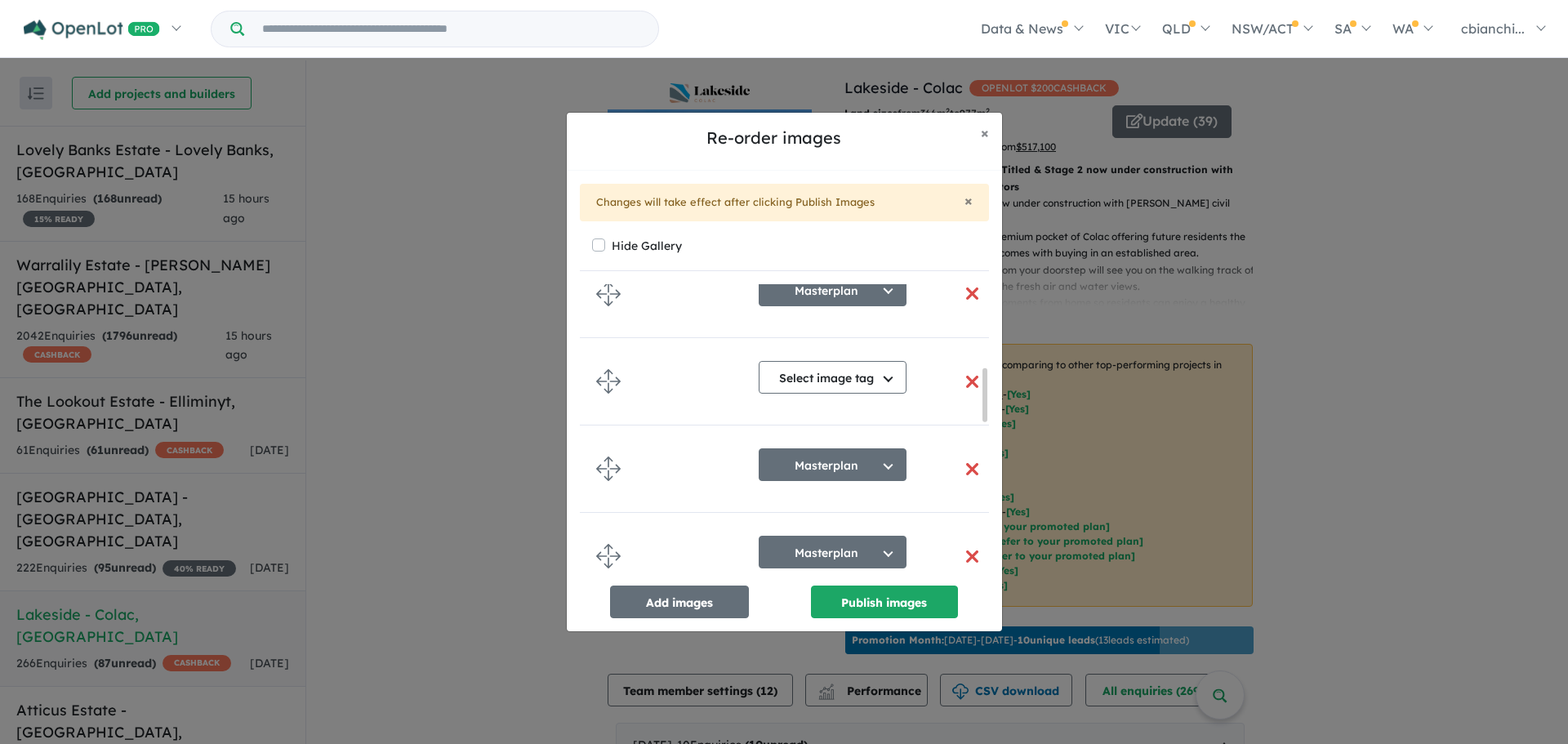
scroll to position [468, 0]
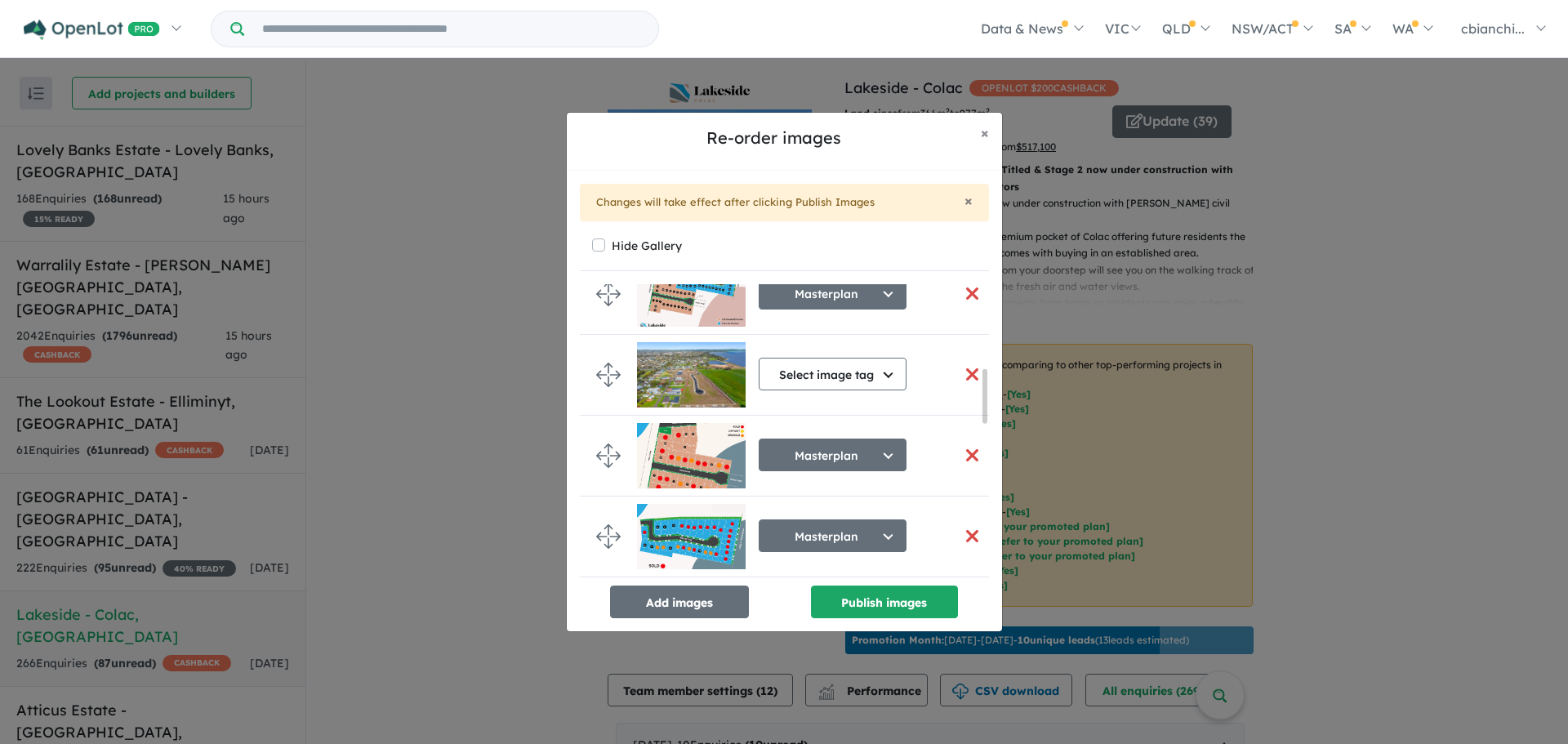
click at [967, 453] on button "button" at bounding box center [972, 455] width 34 height 35
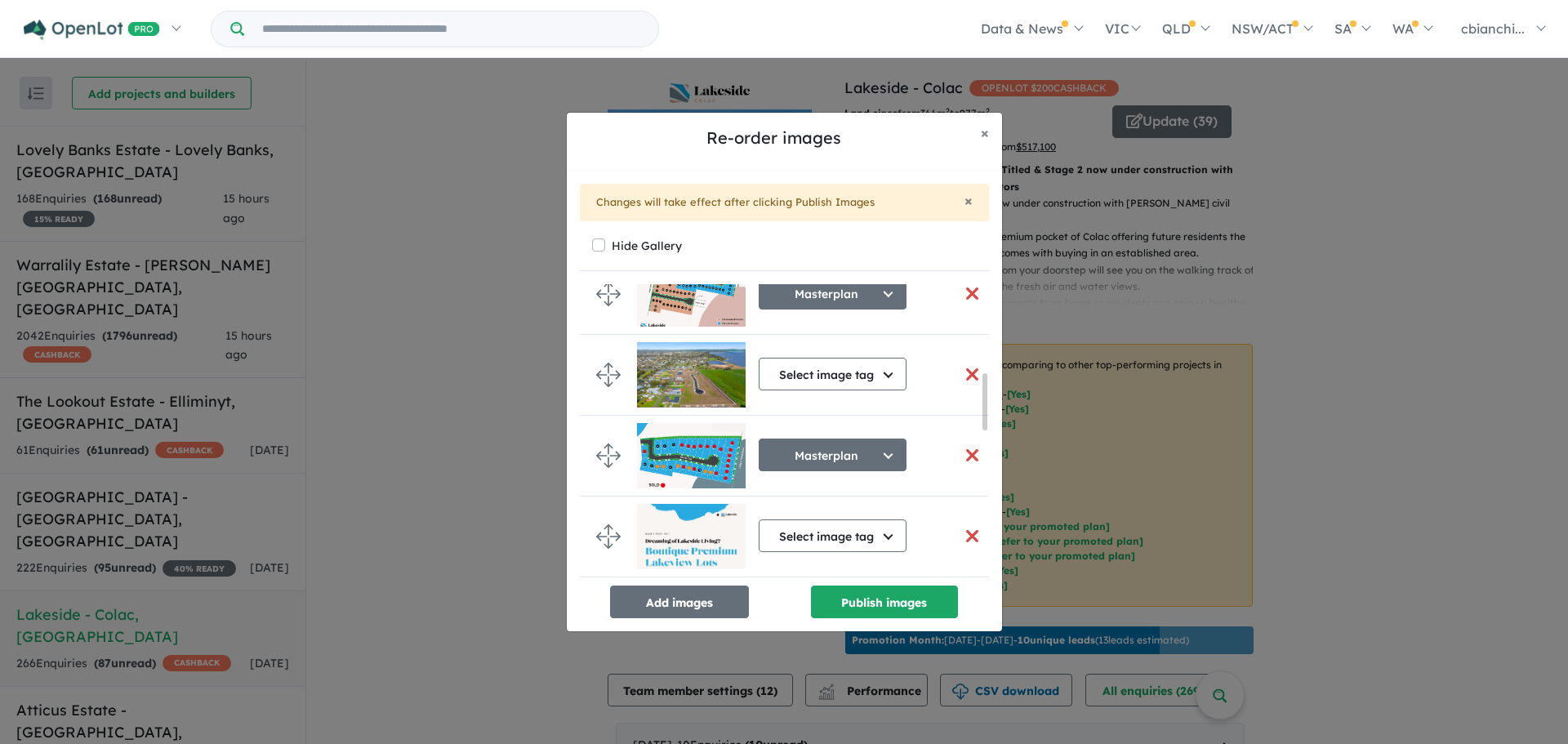
scroll to position [465, 0]
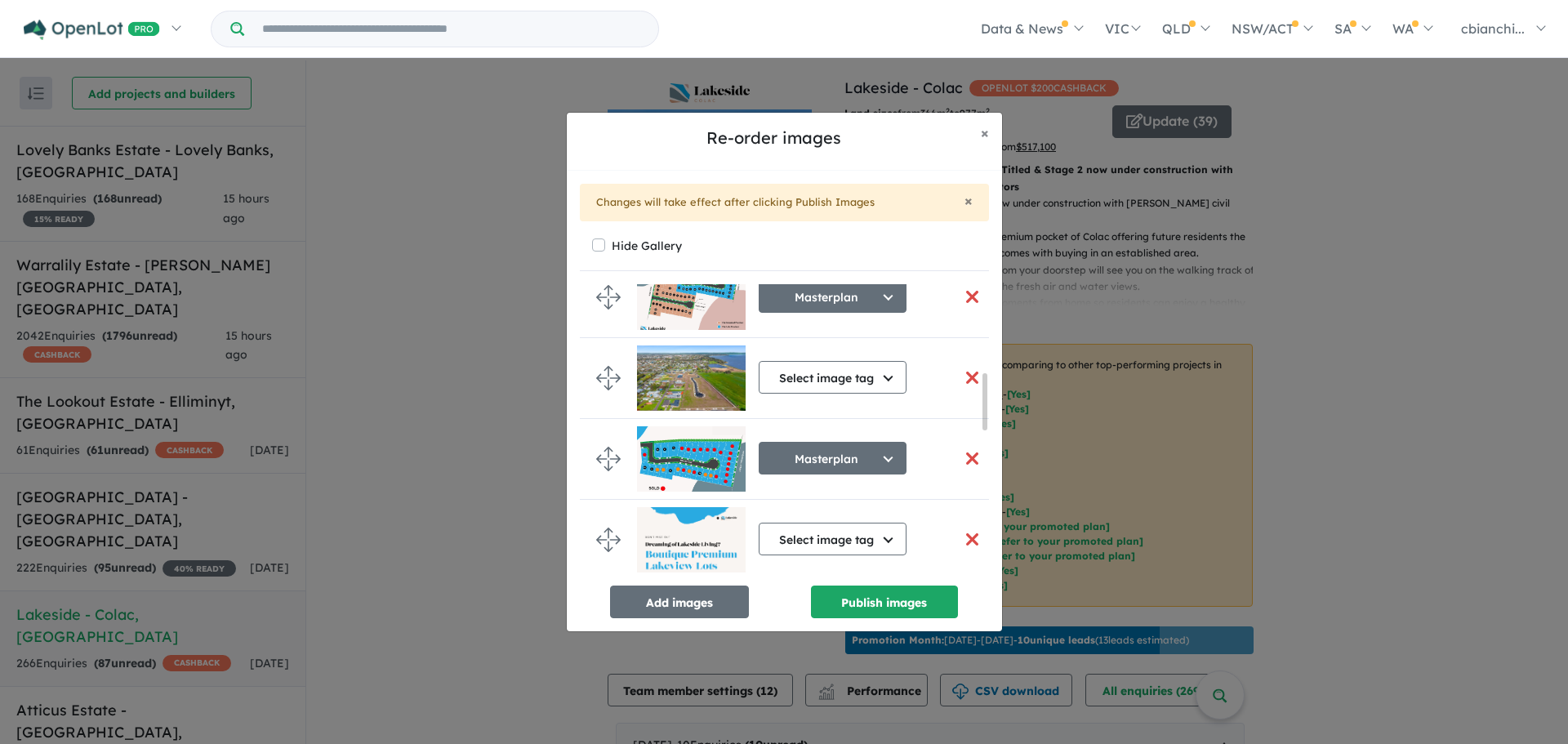
click at [966, 458] on button "button" at bounding box center [972, 458] width 34 height 35
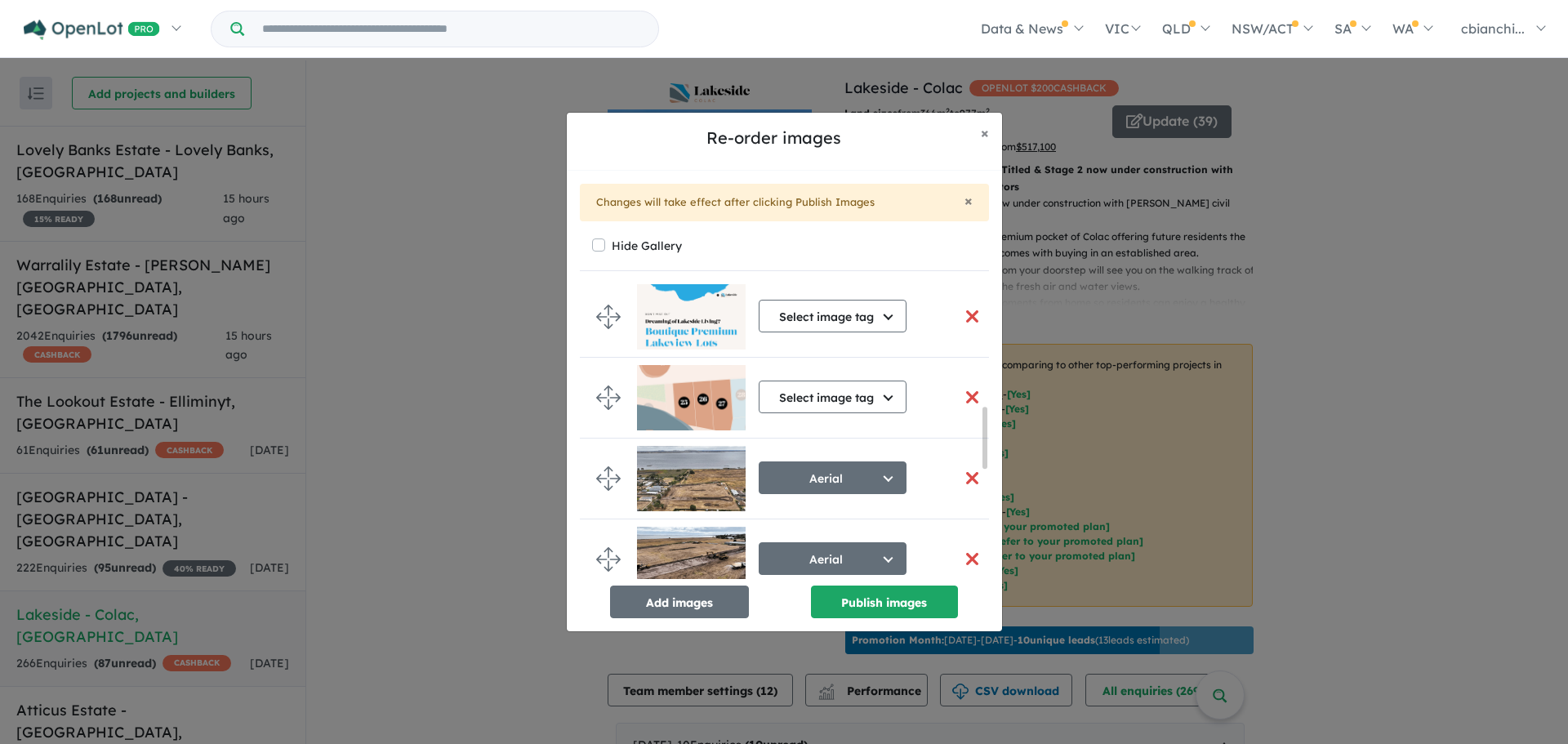
scroll to position [625, 0]
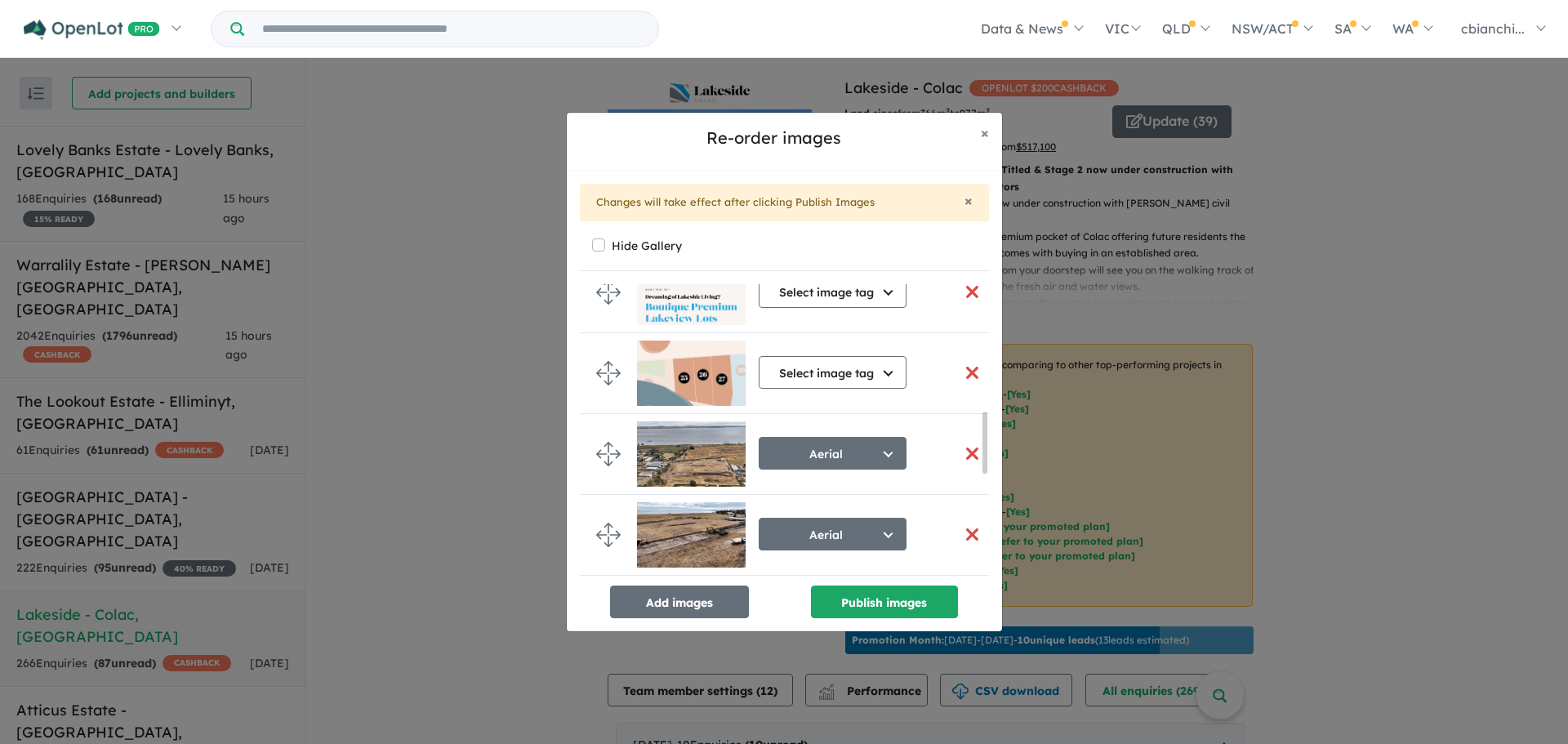
click at [963, 373] on button "button" at bounding box center [972, 372] width 34 height 35
click at [967, 454] on button "button" at bounding box center [972, 453] width 34 height 35
click at [967, 535] on button "button" at bounding box center [972, 534] width 34 height 35
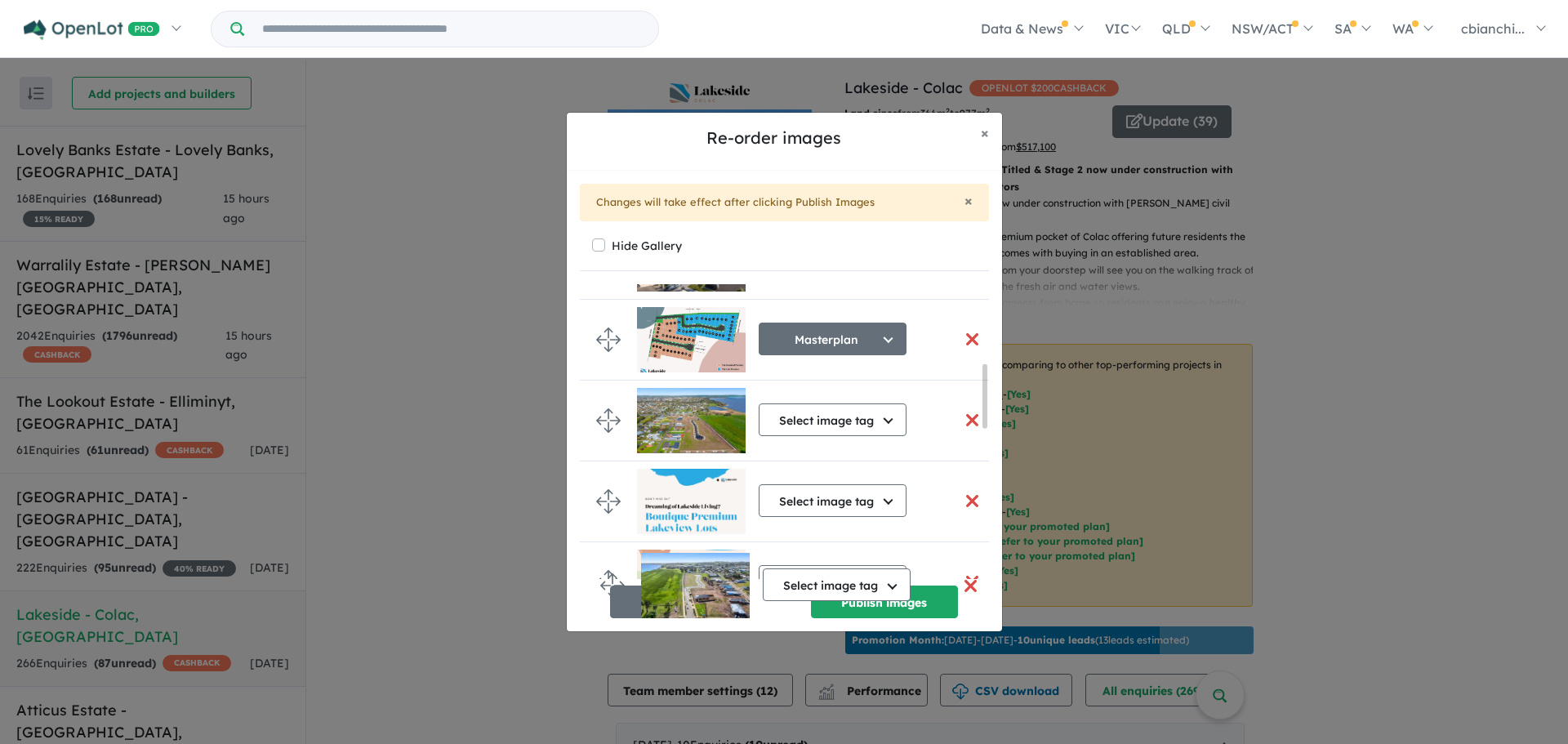
scroll to position [422, 0]
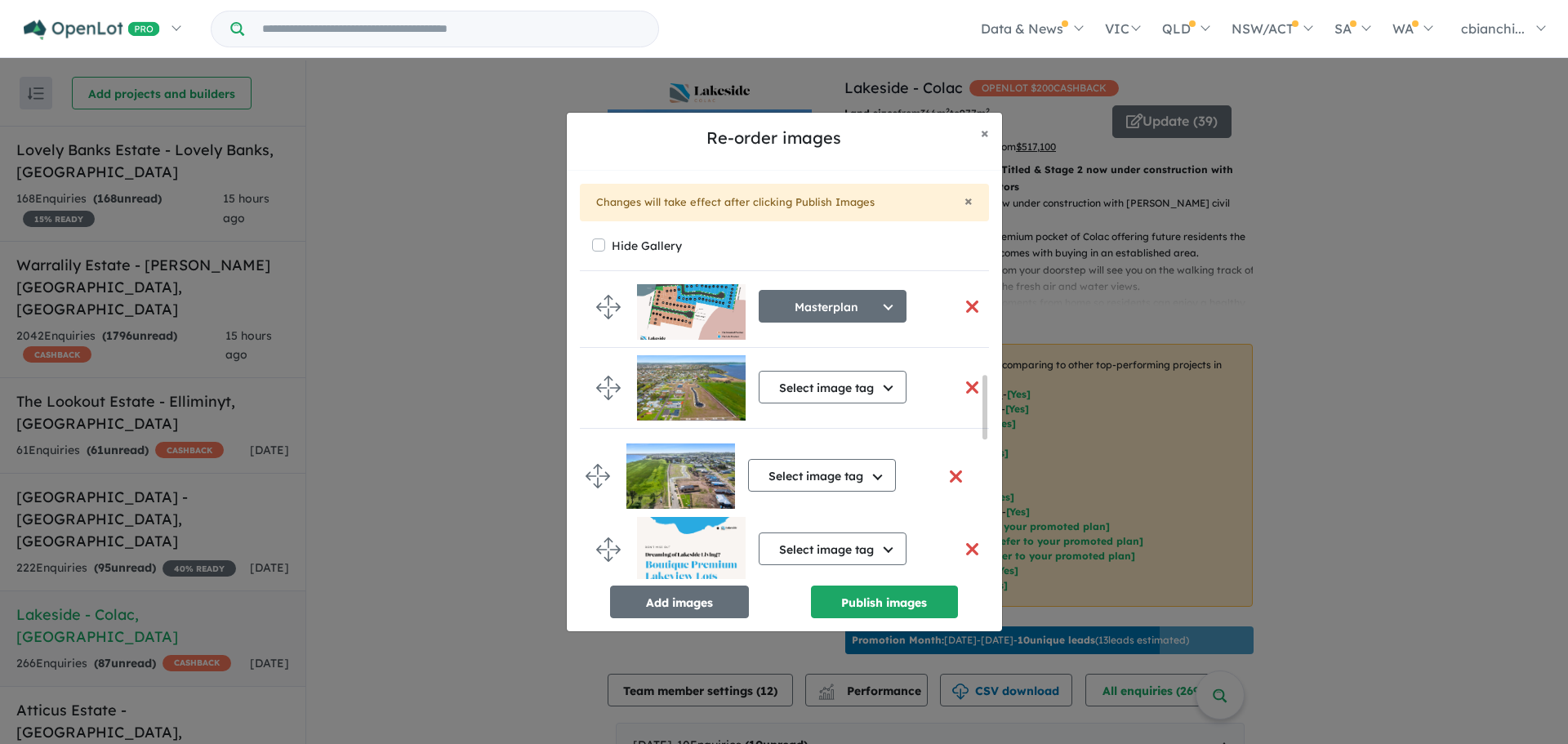
drag, startPoint x: 611, startPoint y: 549, endPoint x: 601, endPoint y: 479, distance: 70.7
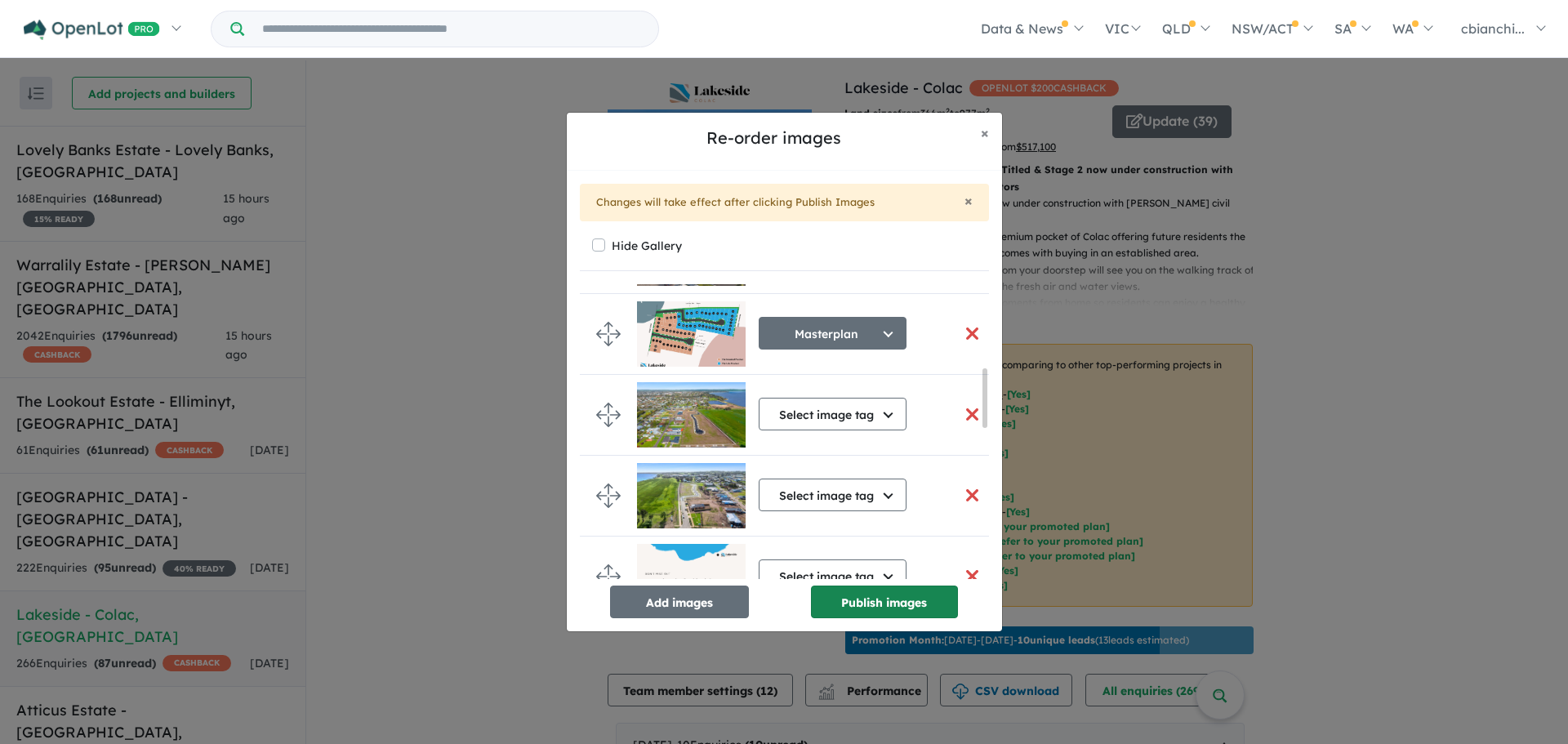
click at [908, 606] on button "Publish images" at bounding box center [884, 602] width 147 height 32
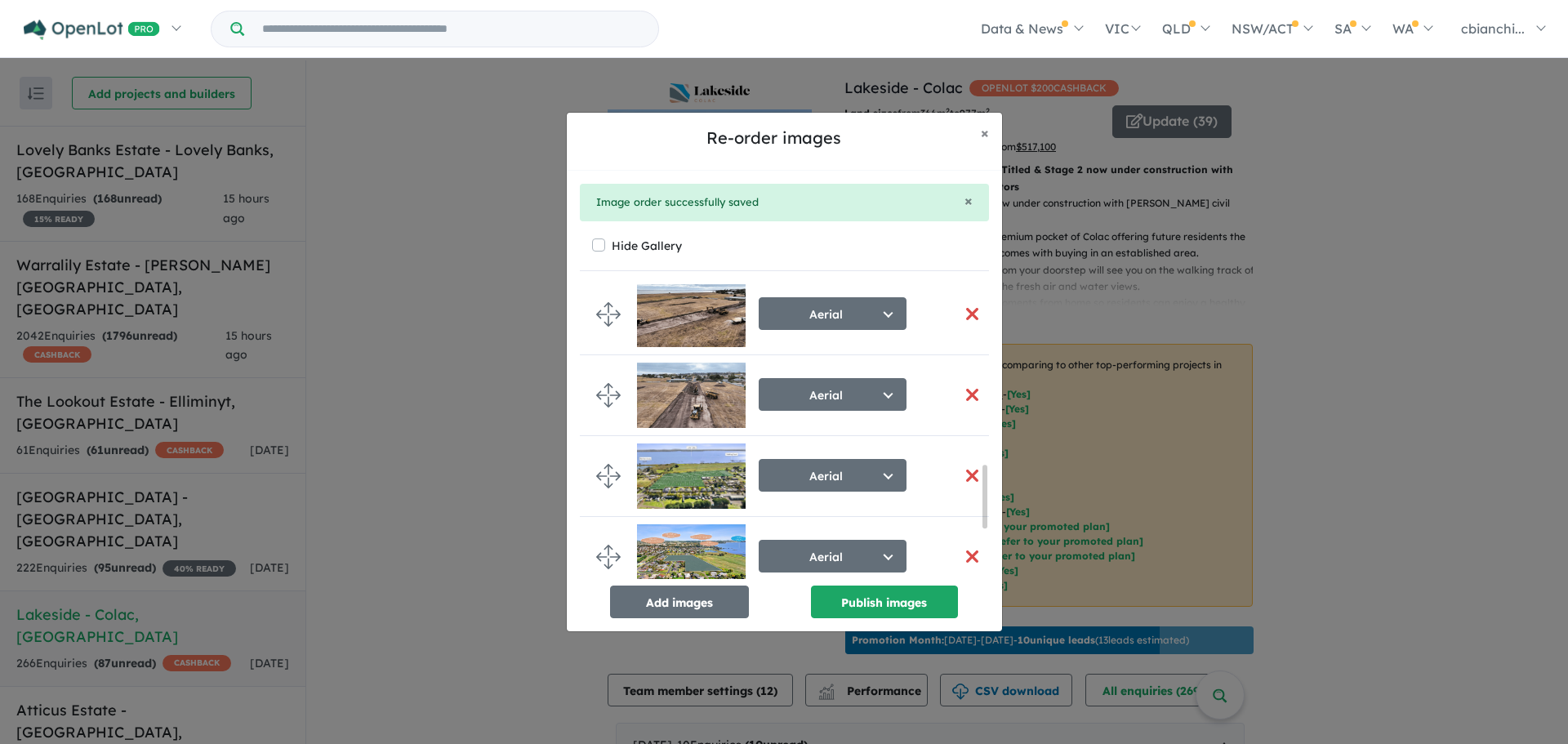
scroll to position [853, 0]
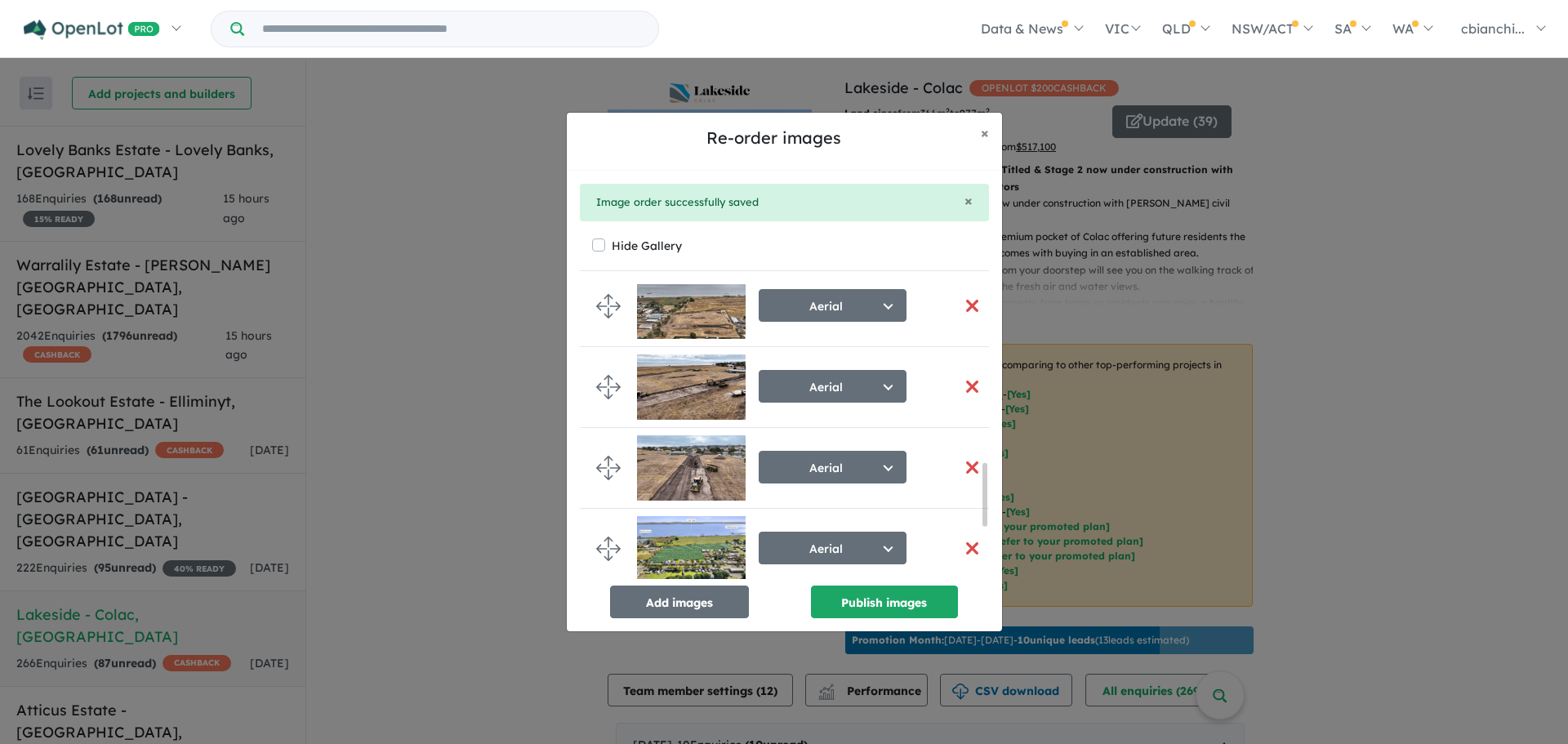
click at [965, 464] on button "button" at bounding box center [972, 467] width 34 height 35
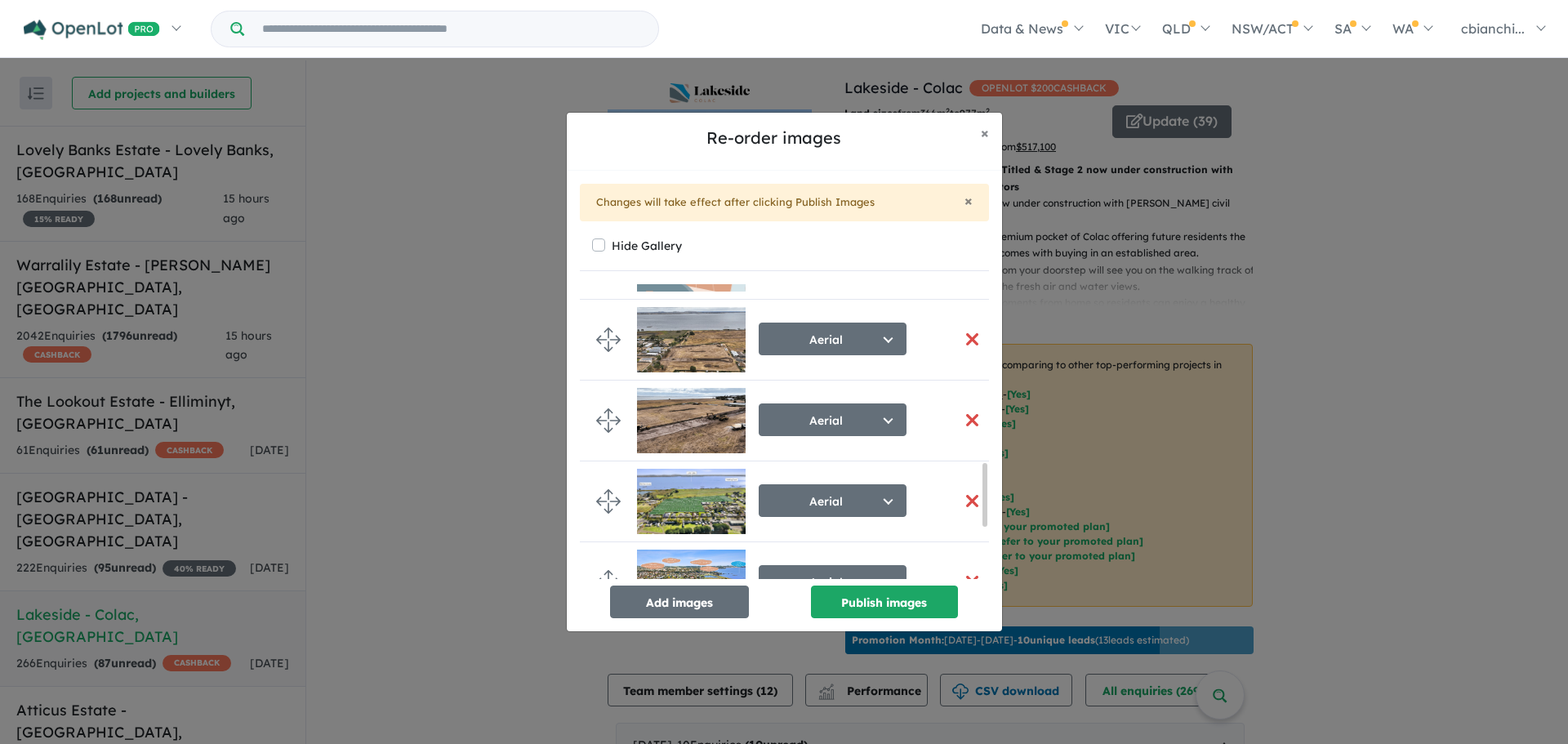
click at [963, 415] on button "button" at bounding box center [972, 420] width 34 height 35
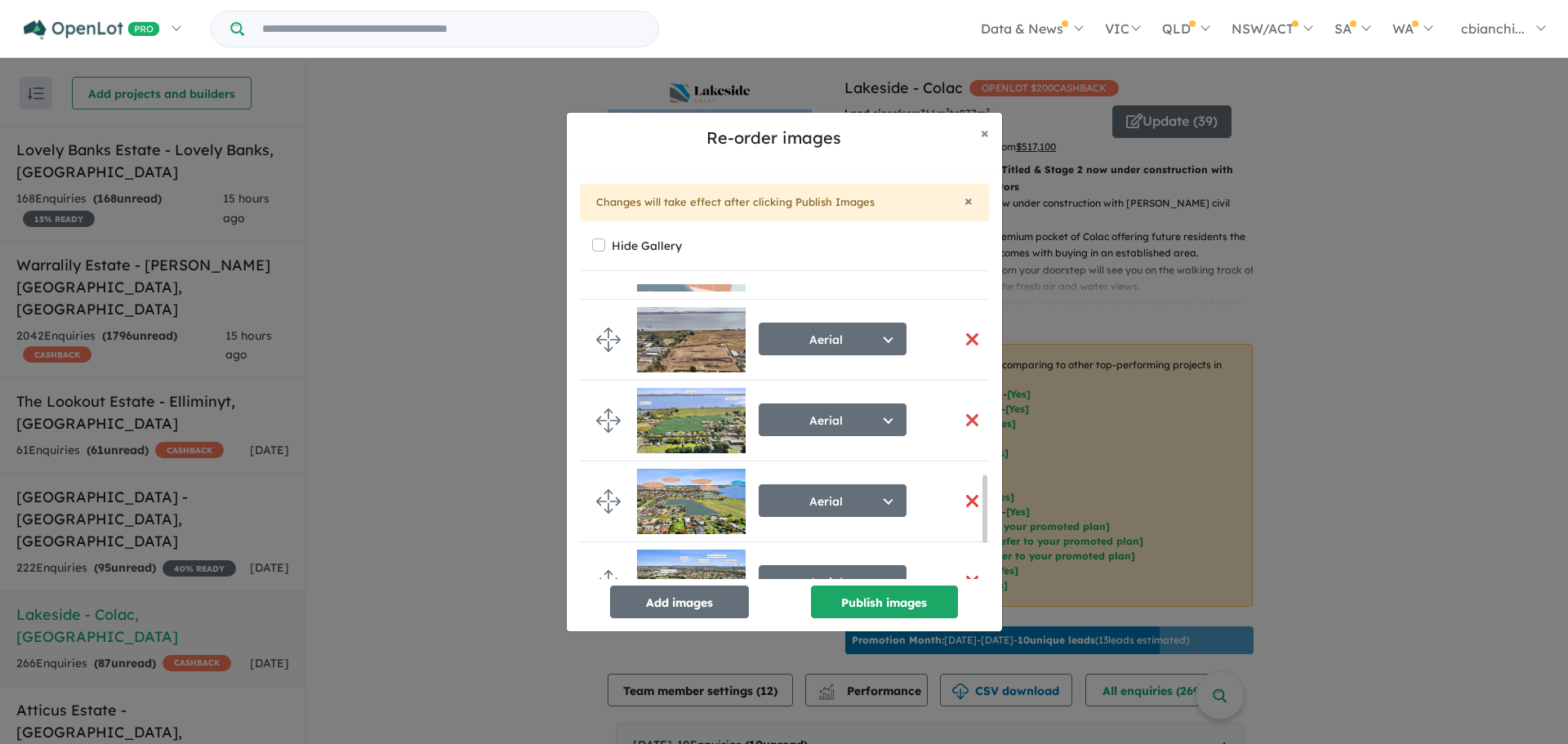
click at [965, 339] on button "button" at bounding box center [972, 338] width 34 height 35
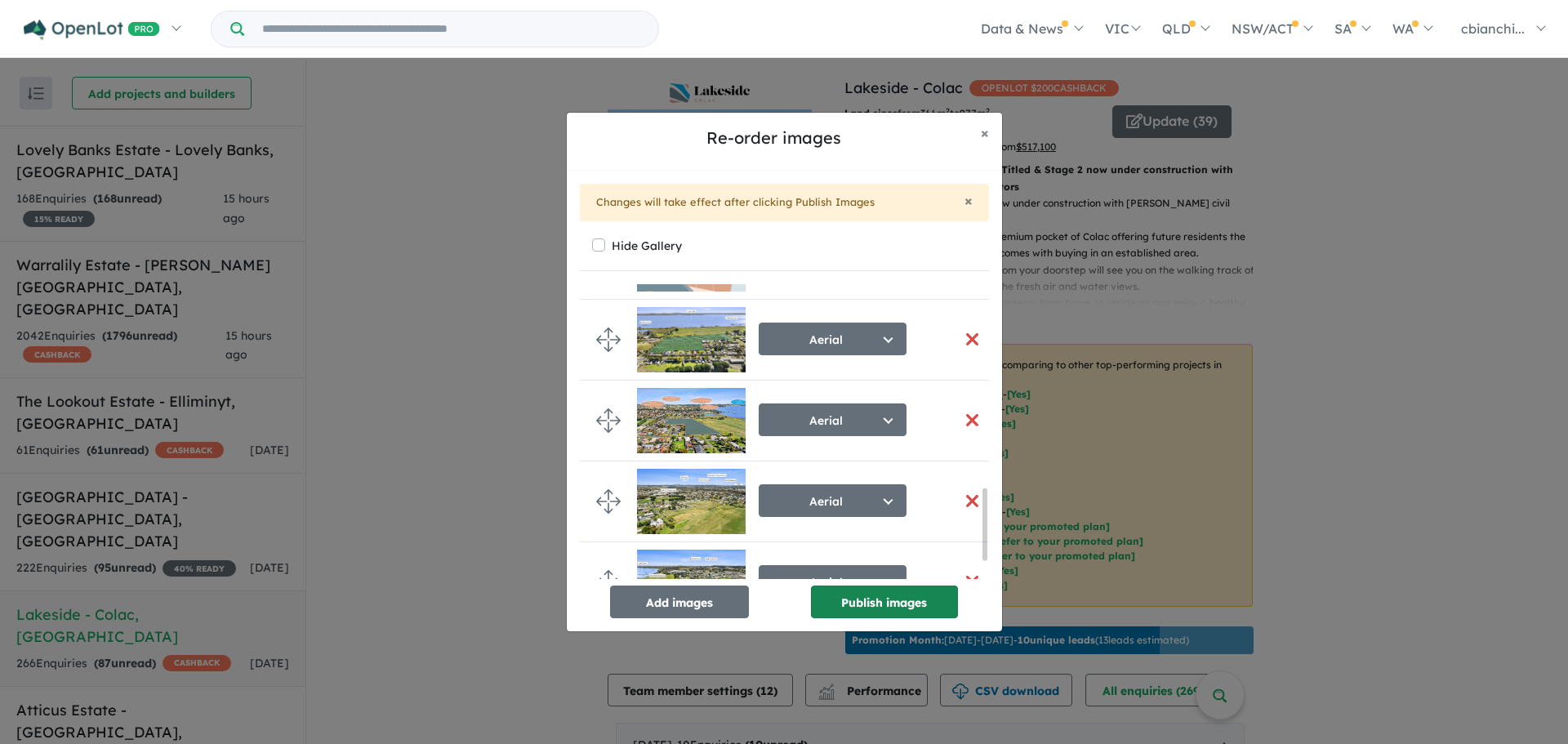
click at [893, 610] on button "Publish images" at bounding box center [884, 602] width 147 height 32
